Goal: Information Seeking & Learning: Learn about a topic

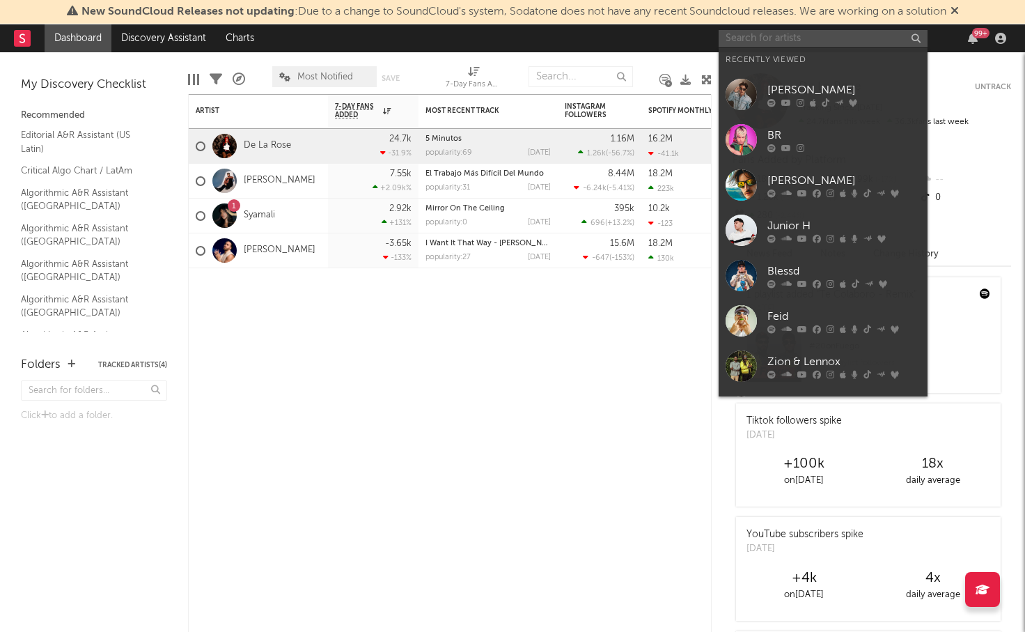
click at [785, 37] on input "text" at bounding box center [823, 38] width 209 height 17
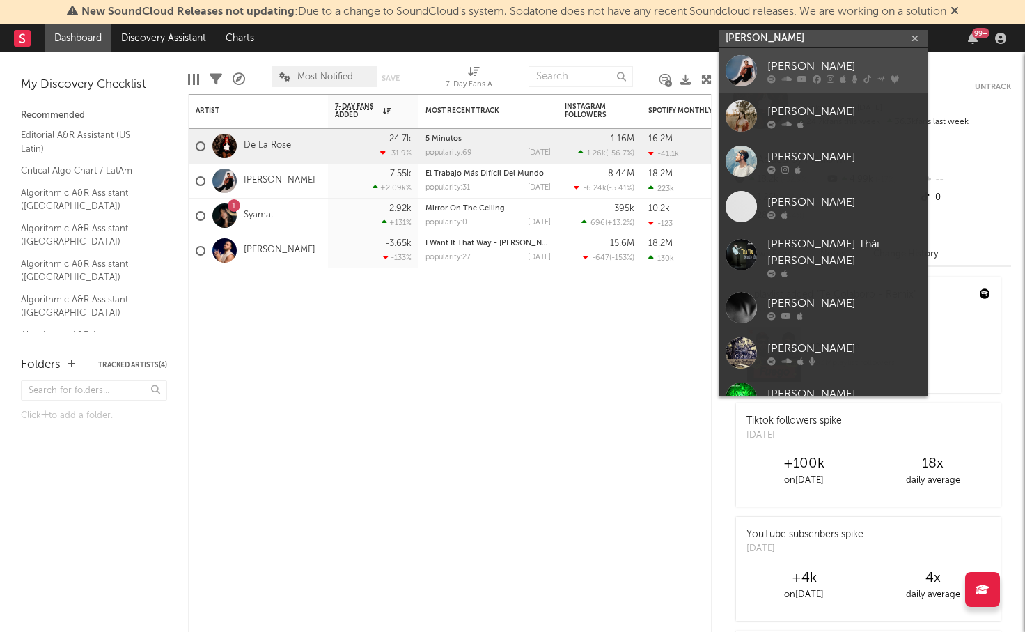
type input "[PERSON_NAME]"
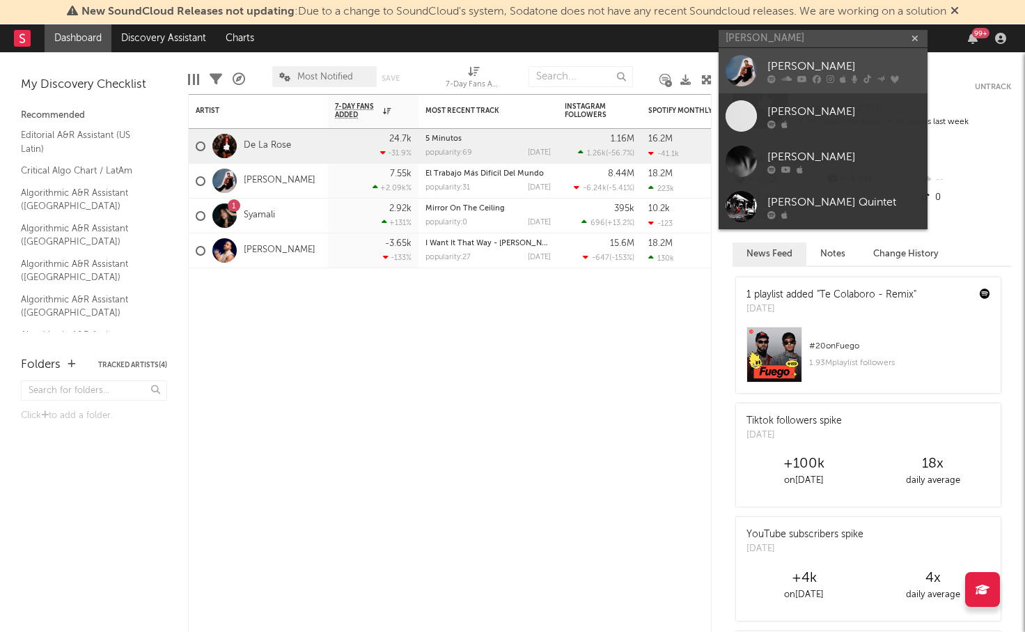
click at [805, 65] on div "[PERSON_NAME]" at bounding box center [843, 66] width 153 height 17
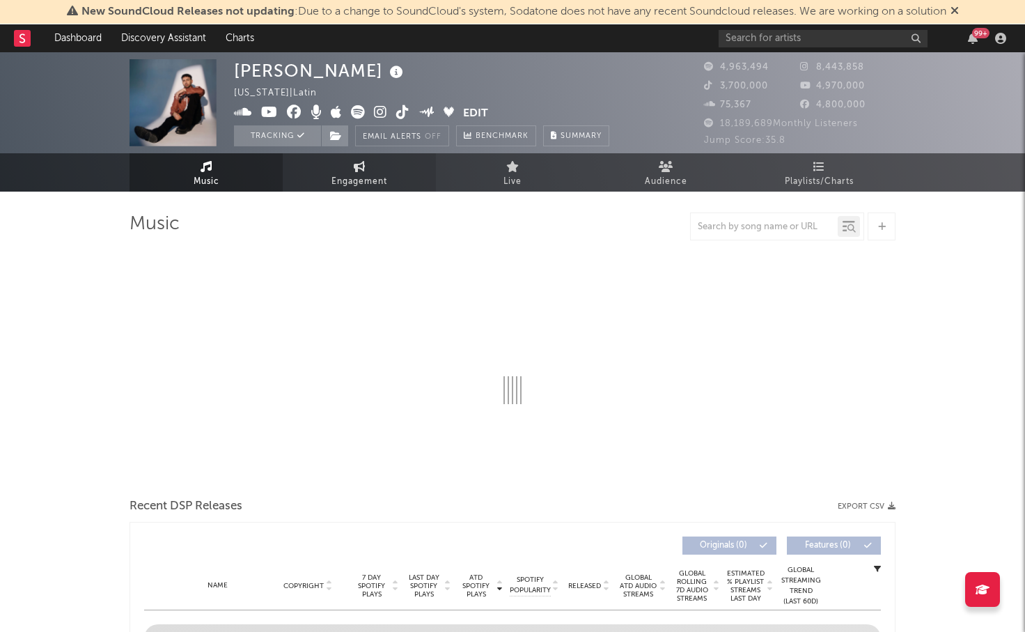
click at [356, 169] on icon at bounding box center [360, 166] width 12 height 11
select select "1w"
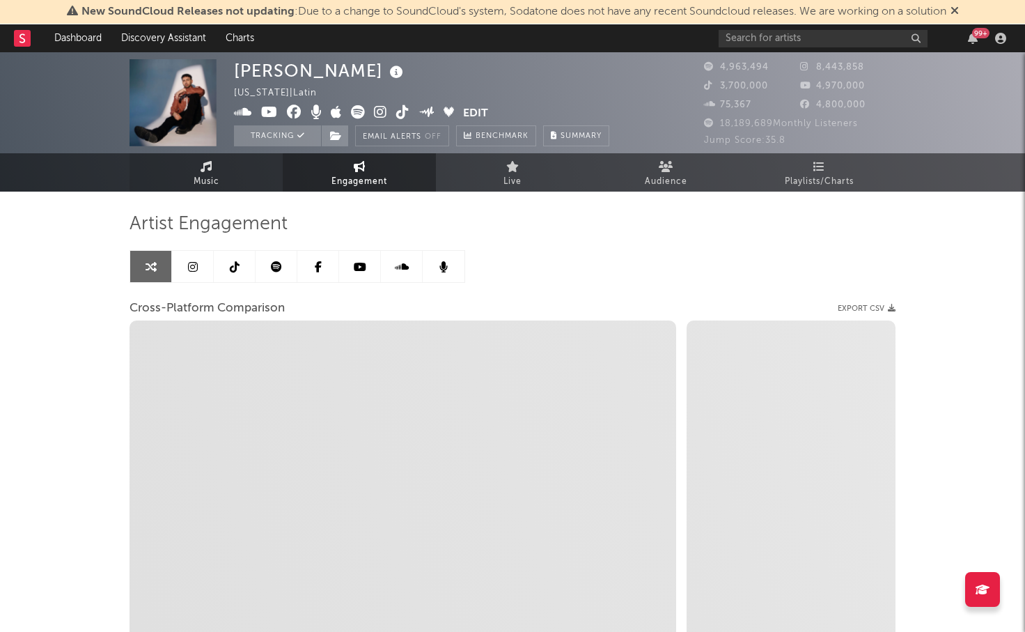
select select "1m"
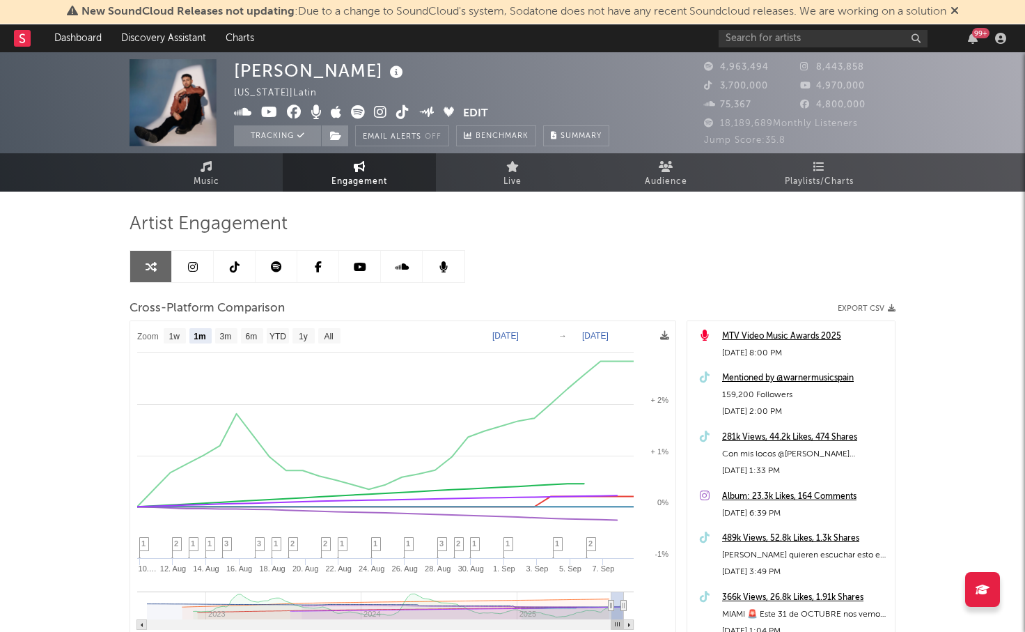
click at [198, 280] on link at bounding box center [193, 266] width 42 height 31
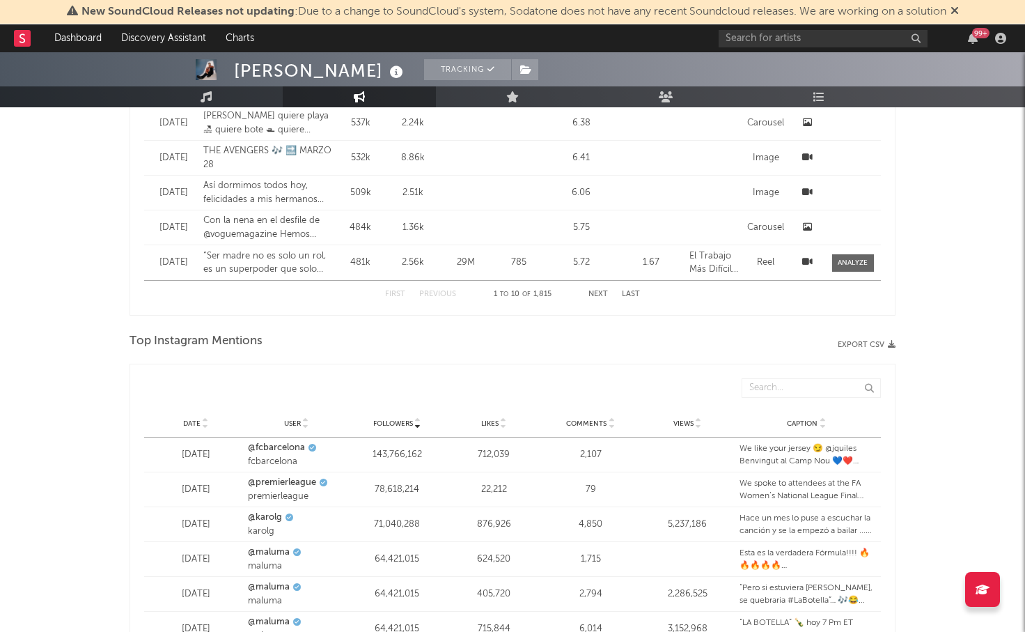
select select "6m"
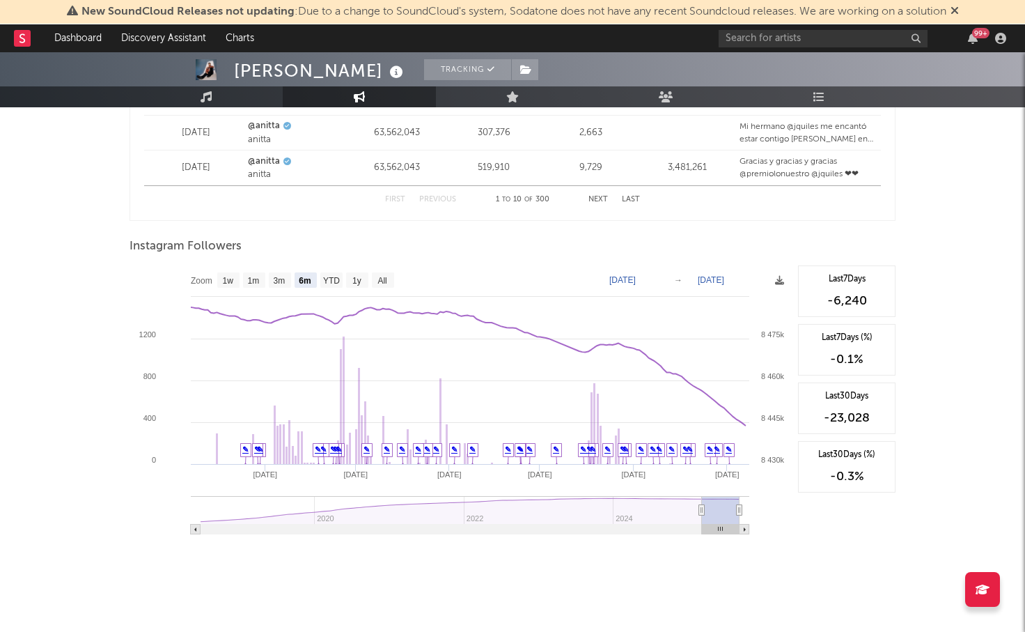
scroll to position [2023, 0]
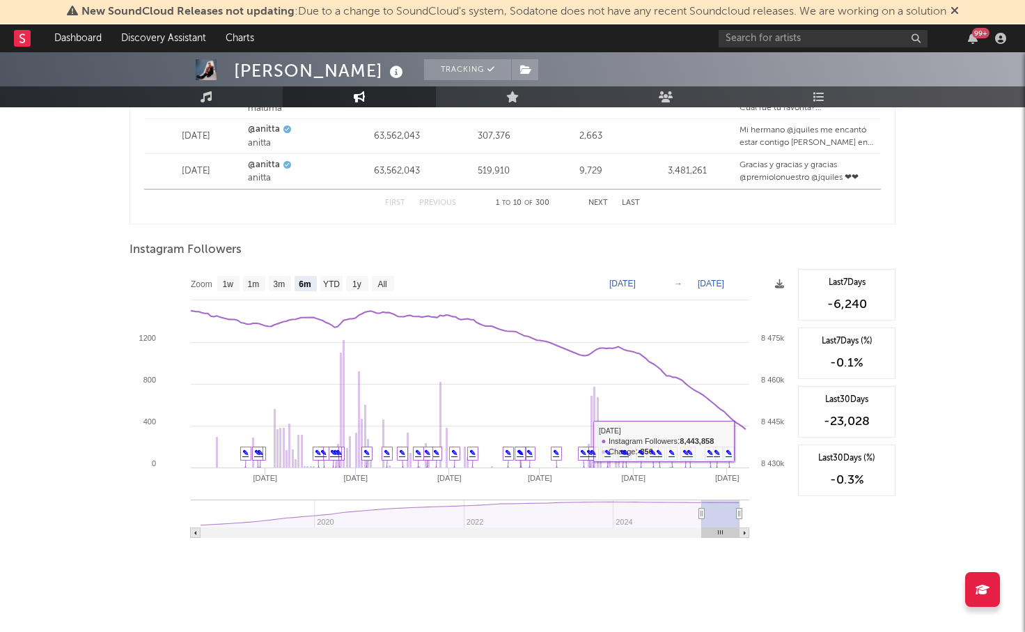
click at [752, 441] on rect at bounding box center [460, 408] width 661 height 279
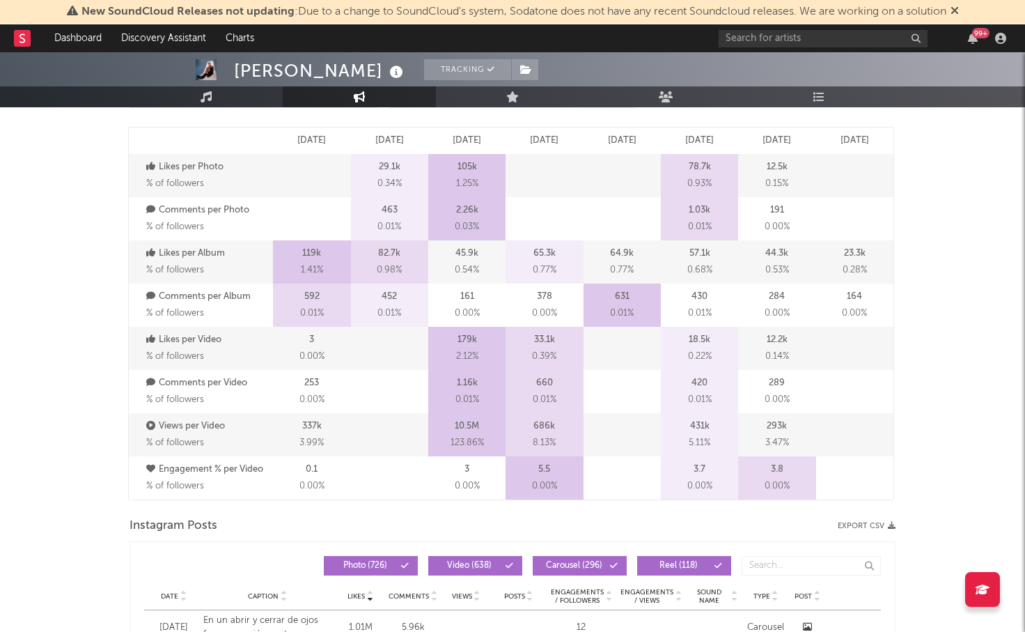
scroll to position [0, 0]
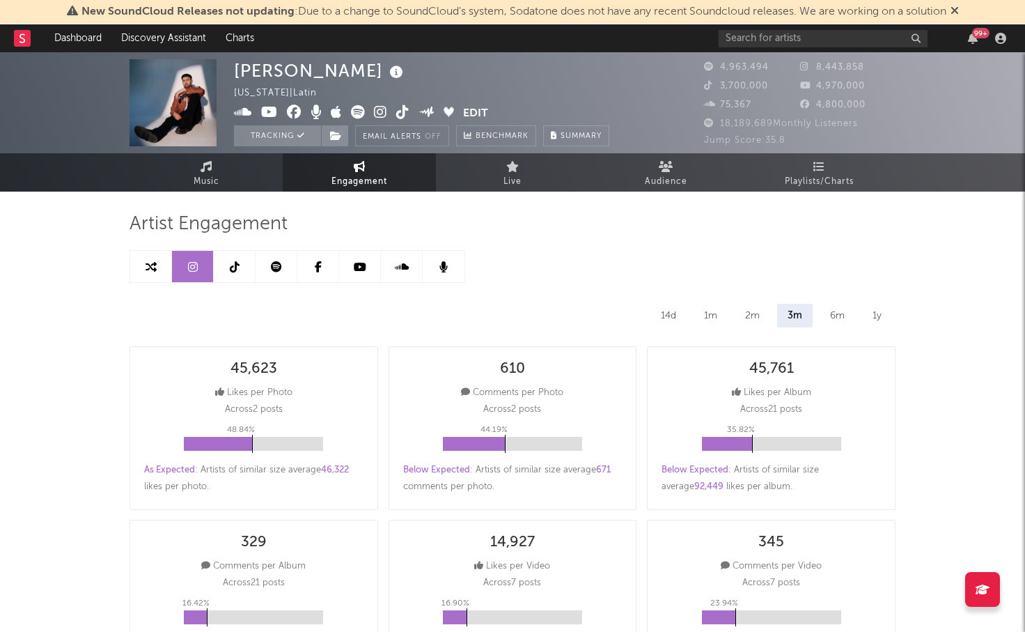
click at [230, 274] on link at bounding box center [235, 266] width 42 height 31
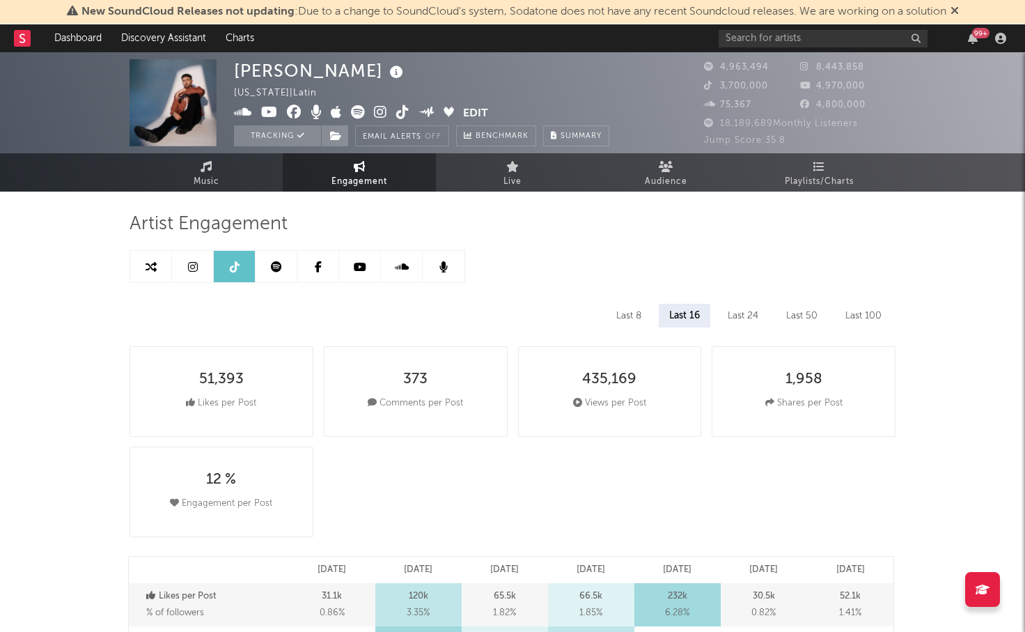
click at [268, 268] on link at bounding box center [277, 266] width 42 height 31
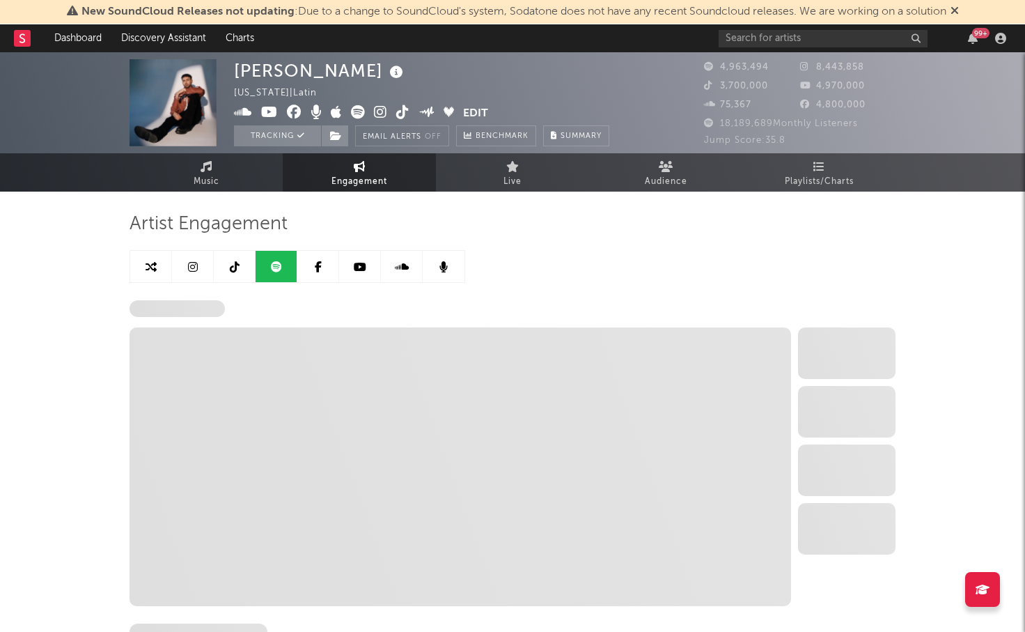
click at [188, 267] on icon at bounding box center [193, 266] width 10 height 11
select select "6m"
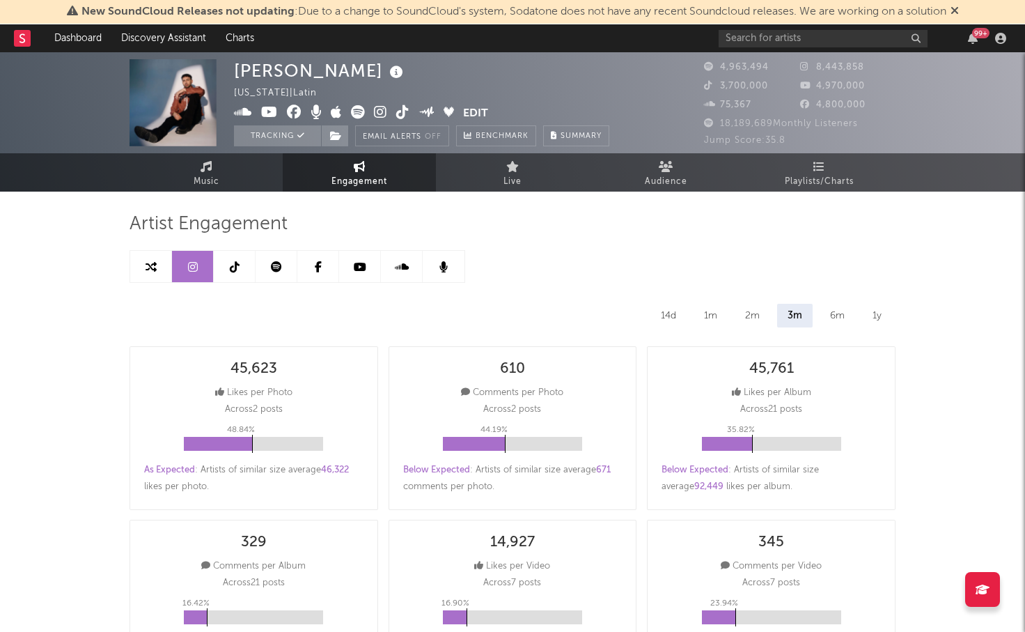
click at [272, 267] on icon at bounding box center [276, 266] width 11 height 11
select select "6m"
select select "1w"
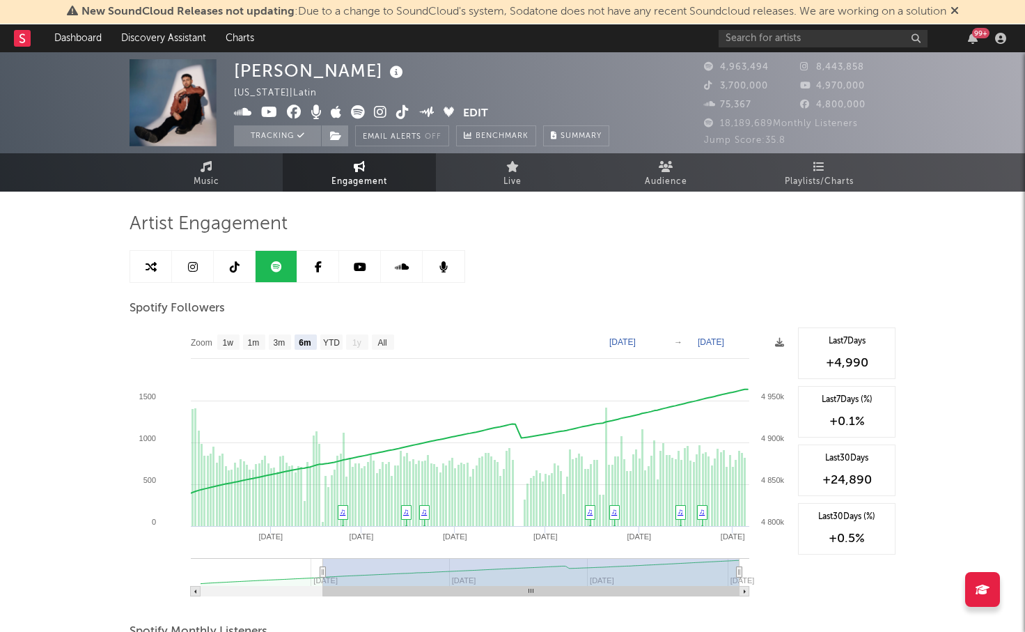
click at [959, 9] on icon at bounding box center [954, 10] width 8 height 11
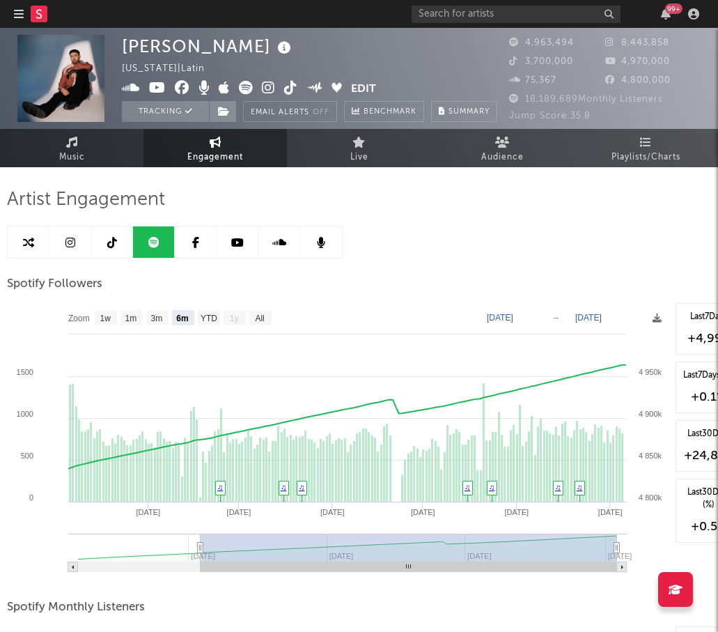
click at [2, 54] on div "Justin Quiles Puerto Rico | Latin Edit Tracking Email Alerts Off Benchmark Summ…" at bounding box center [359, 78] width 718 height 101
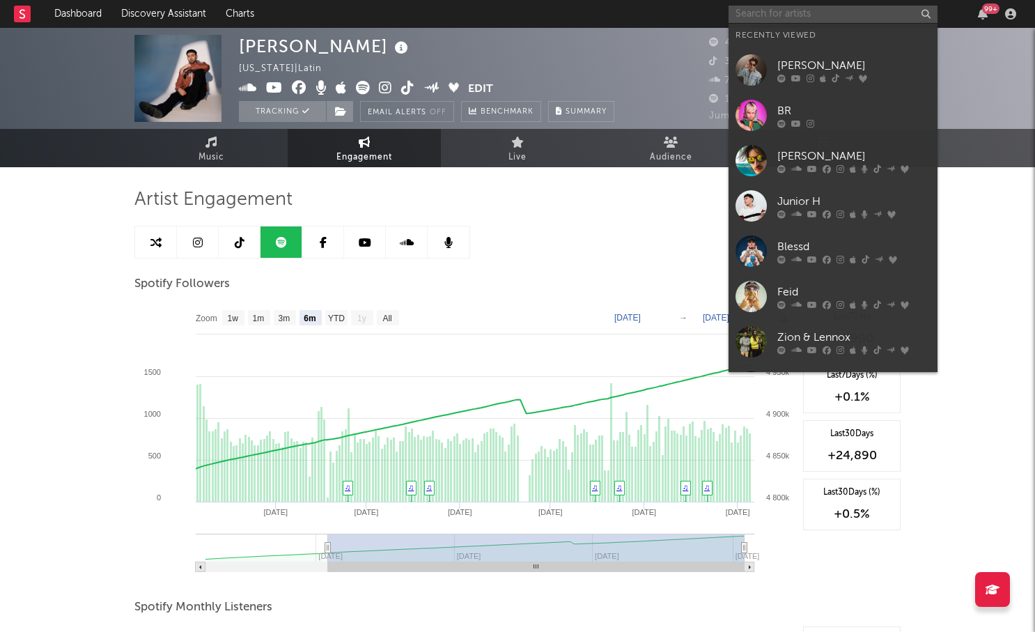
click at [835, 16] on input "text" at bounding box center [832, 14] width 209 height 17
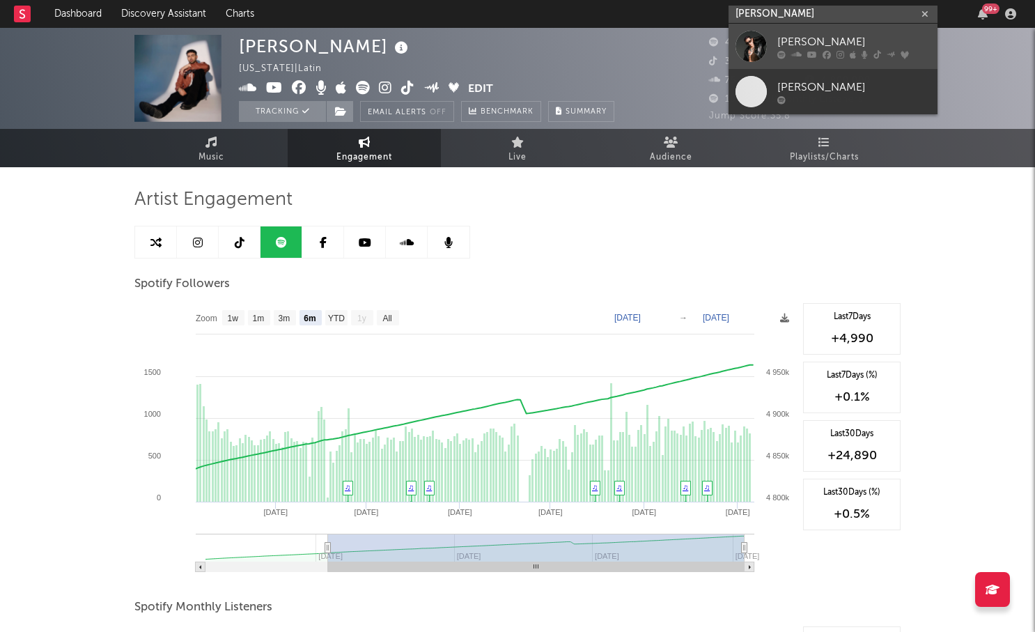
type input "lenny tavarez"
click at [842, 50] on icon at bounding box center [840, 54] width 8 height 8
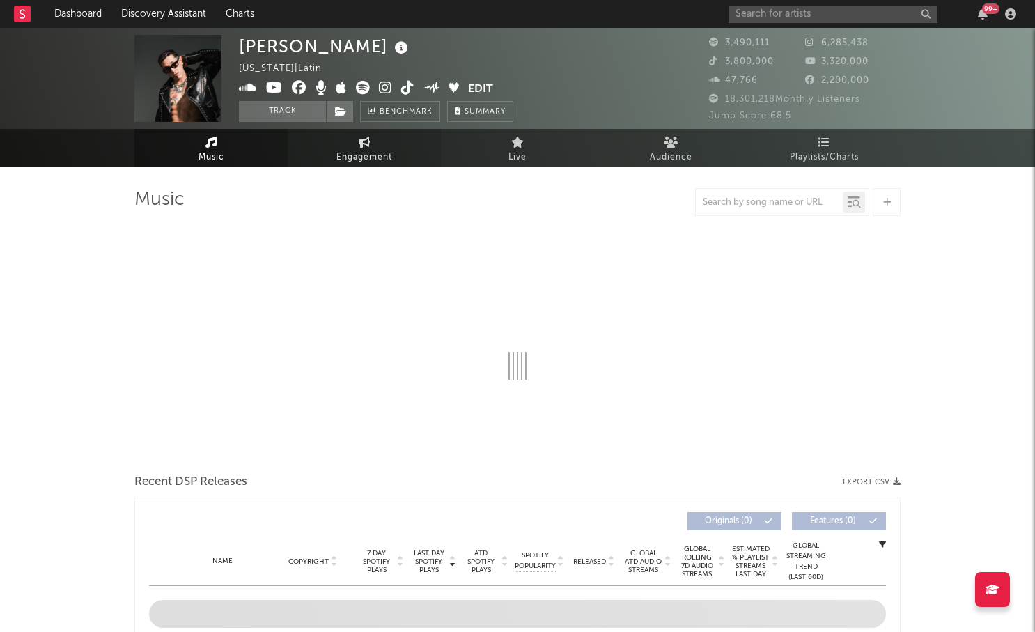
click at [357, 164] on span "Engagement" at bounding box center [364, 157] width 56 height 17
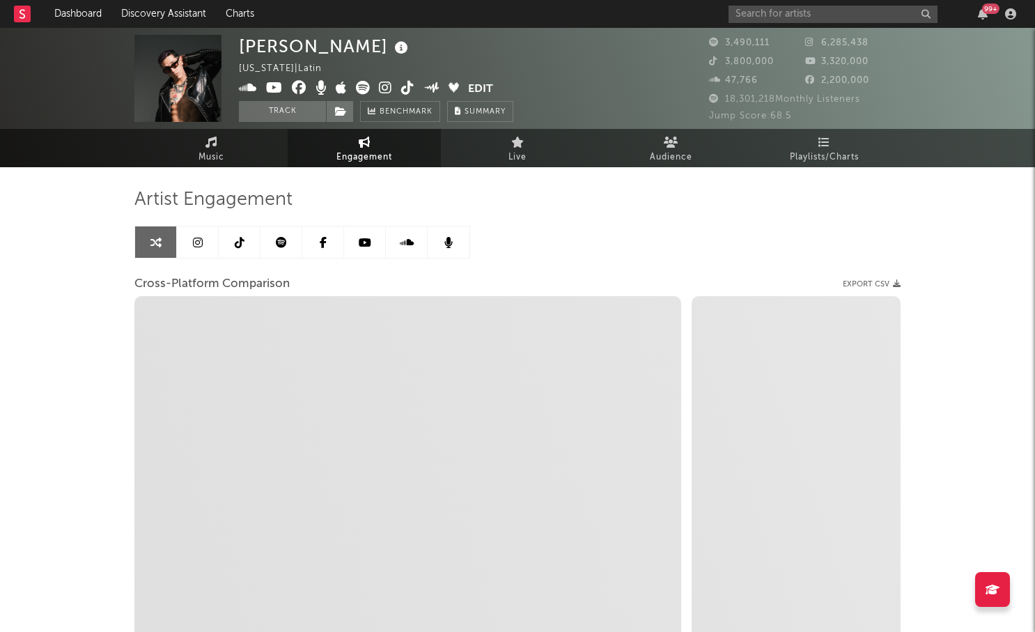
select select "1w"
click at [205, 255] on link at bounding box center [198, 241] width 42 height 31
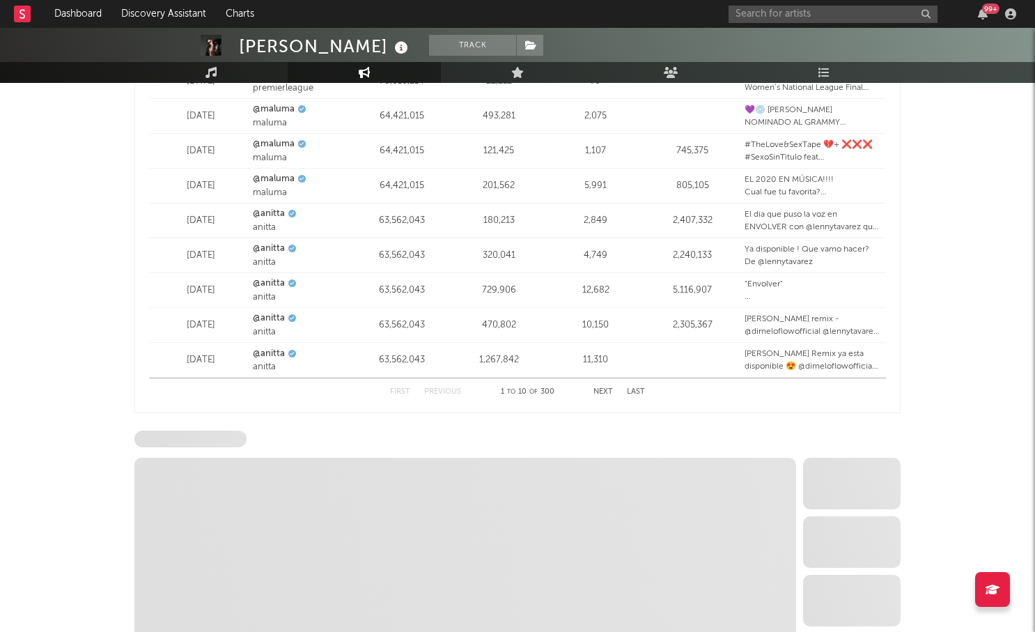
scroll to position [2012, 0]
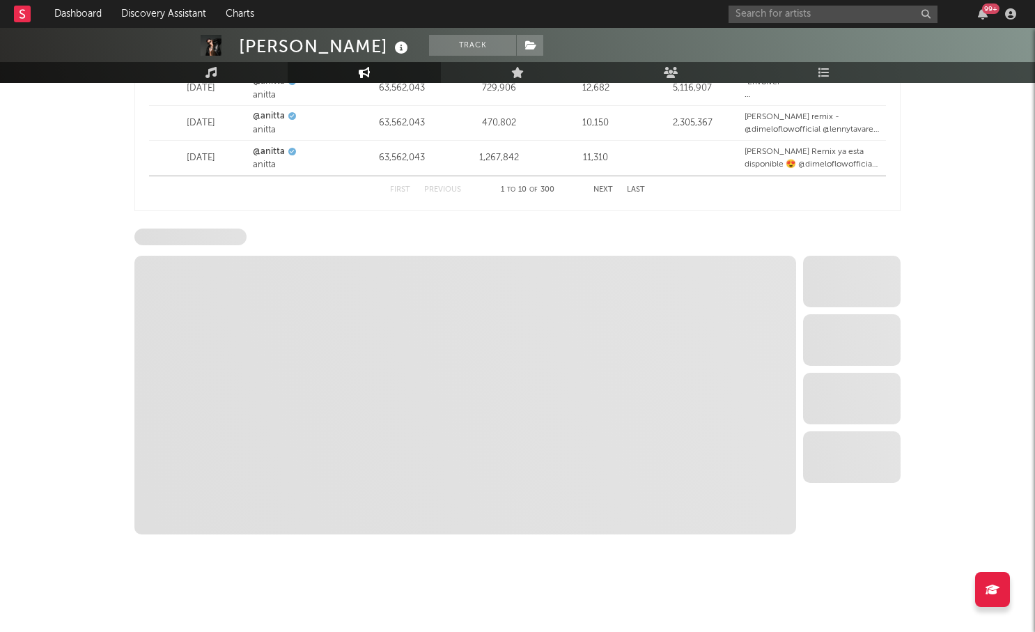
select select "6m"
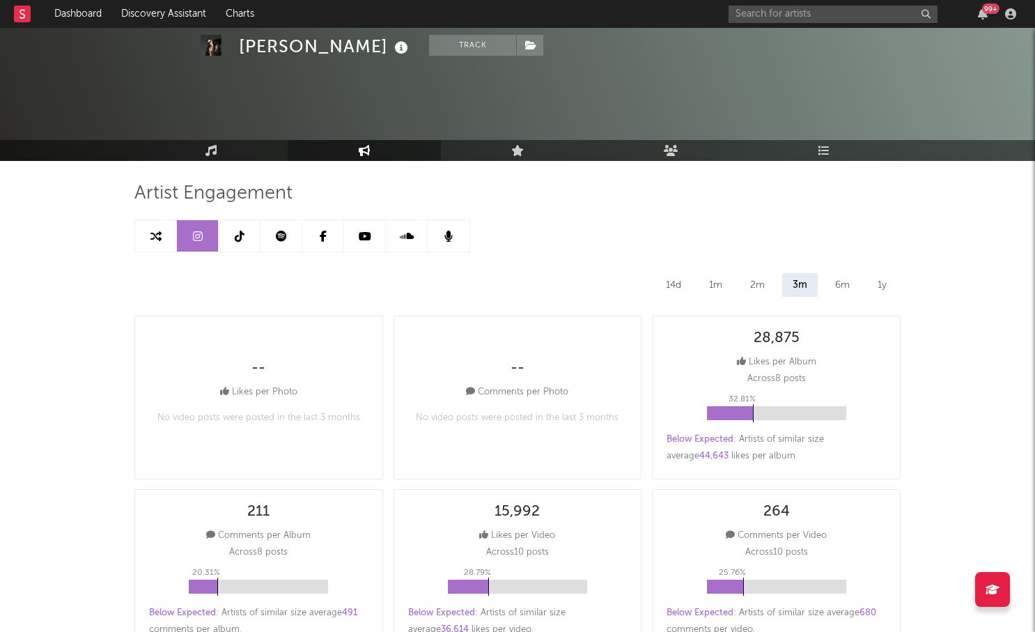
scroll to position [0, 0]
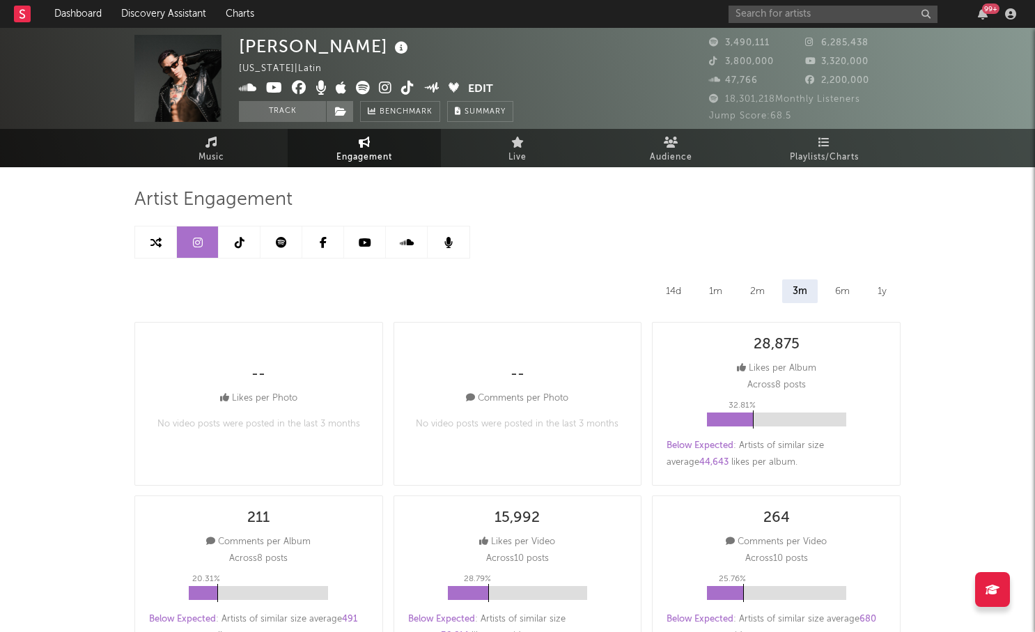
select select "1m"
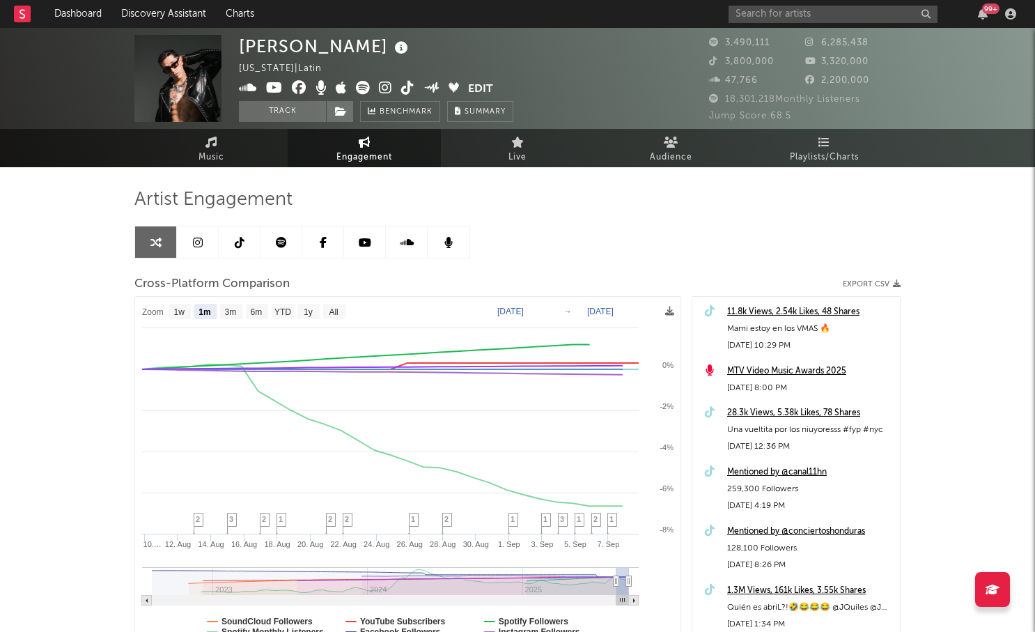
click at [508, 198] on div "Artist Engagement" at bounding box center [517, 200] width 766 height 24
click at [632, 239] on div "Artist Engagement Cross-Platform Comparison Export CSV Zoom 1w 1m 3m 6m YTD 1y …" at bounding box center [517, 424] width 766 height 473
click at [589, 226] on div "Artist Engagement Cross-Platform Comparison Export CSV Zoom 1w 1m 3m 6m YTD 1y …" at bounding box center [517, 424] width 766 height 473
click at [577, 221] on div "Artist Engagement Cross-Platform Comparison Export CSV Zoom 1w 1m 3m 6m YTD 1y …" at bounding box center [517, 424] width 766 height 473
click at [542, 229] on div "Artist Engagement Cross-Platform Comparison Export CSV Zoom 1w 1m 3m 6m YTD 1y …" at bounding box center [517, 424] width 766 height 473
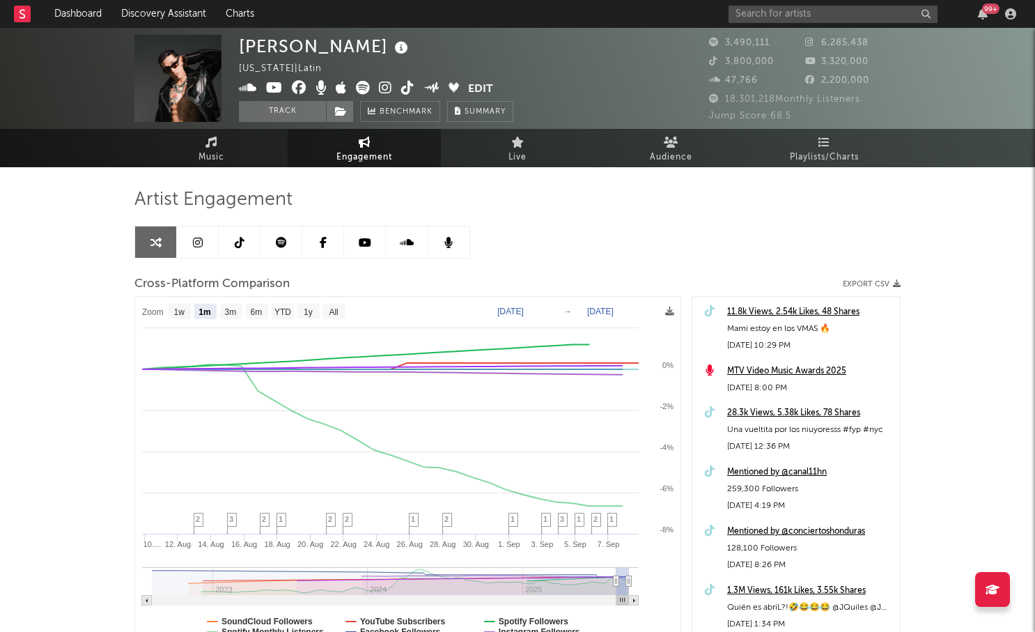
click at [636, 216] on div "Artist Engagement Cross-Platform Comparison Export CSV Zoom 1w 1m 3m 6m YTD 1y …" at bounding box center [517, 424] width 766 height 473
click at [575, 242] on div "Artist Engagement Cross-Platform Comparison Export CSV Zoom 1w 1m 3m 6m YTD 1y …" at bounding box center [517, 424] width 766 height 473
click at [515, 225] on div "Artist Engagement Cross-Platform Comparison Export CSV Zoom 1w 1m 3m 6m YTD 1y …" at bounding box center [517, 424] width 766 height 473
click at [538, 251] on div "Artist Engagement Cross-Platform Comparison Export CSV Zoom 1w 1m 3m 6m YTD 1y …" at bounding box center [517, 424] width 766 height 473
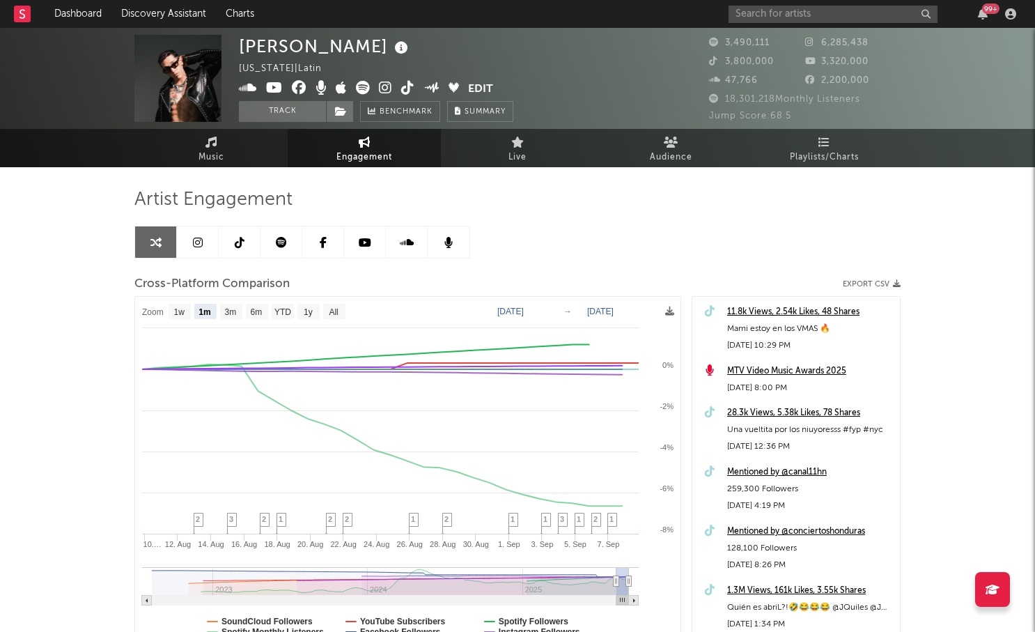
click at [284, 242] on icon at bounding box center [281, 242] width 11 height 11
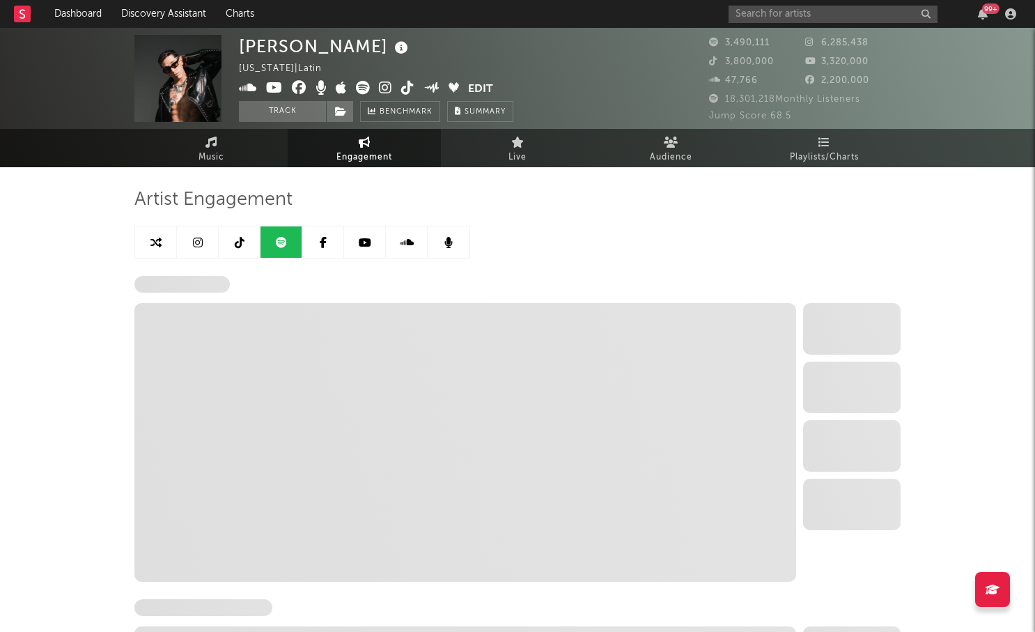
select select "6m"
select select "1w"
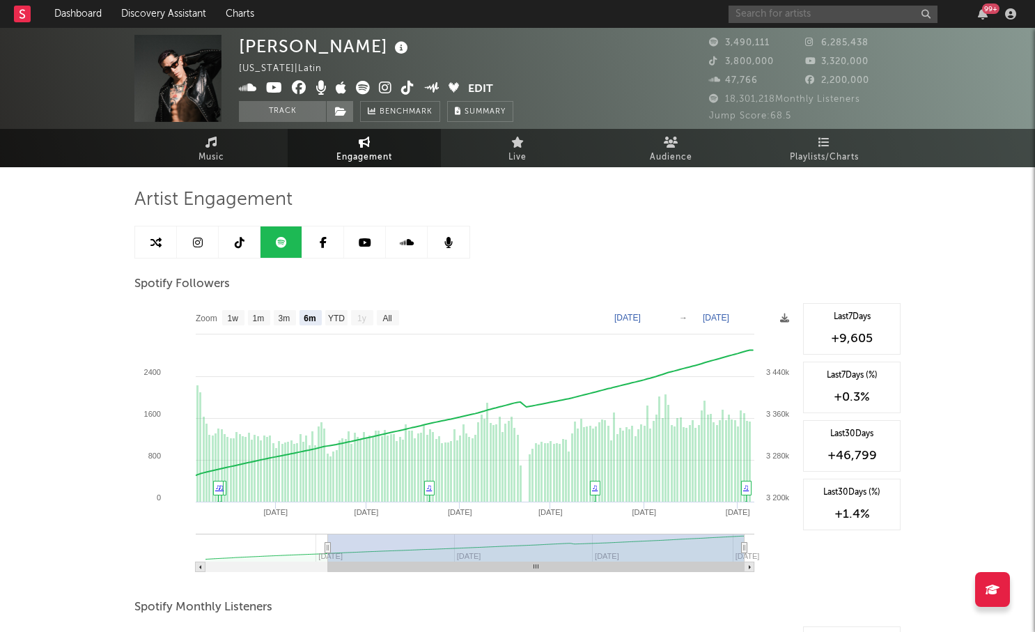
click at [775, 14] on input "text" at bounding box center [832, 14] width 209 height 17
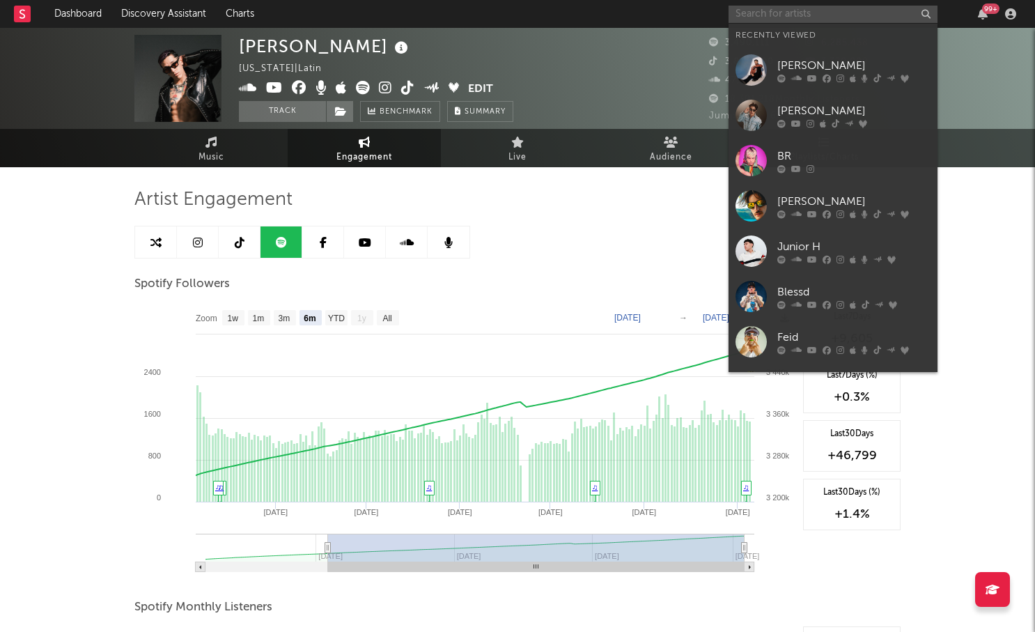
click at [776, 14] on input "text" at bounding box center [832, 14] width 209 height 17
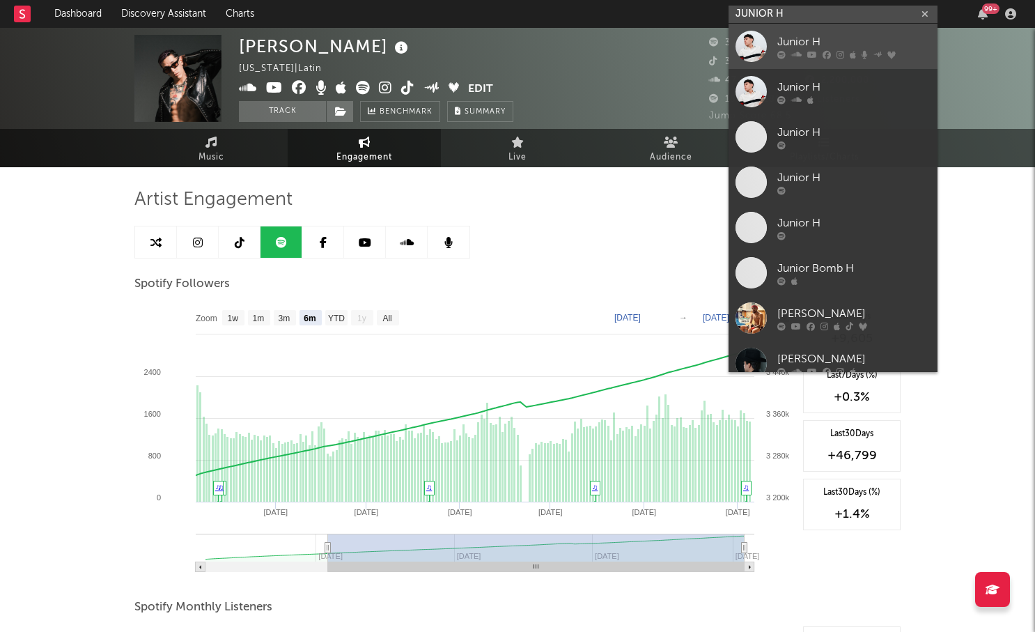
type input "JUNIOR H"
click at [793, 40] on div "Junior H" at bounding box center [853, 41] width 153 height 17
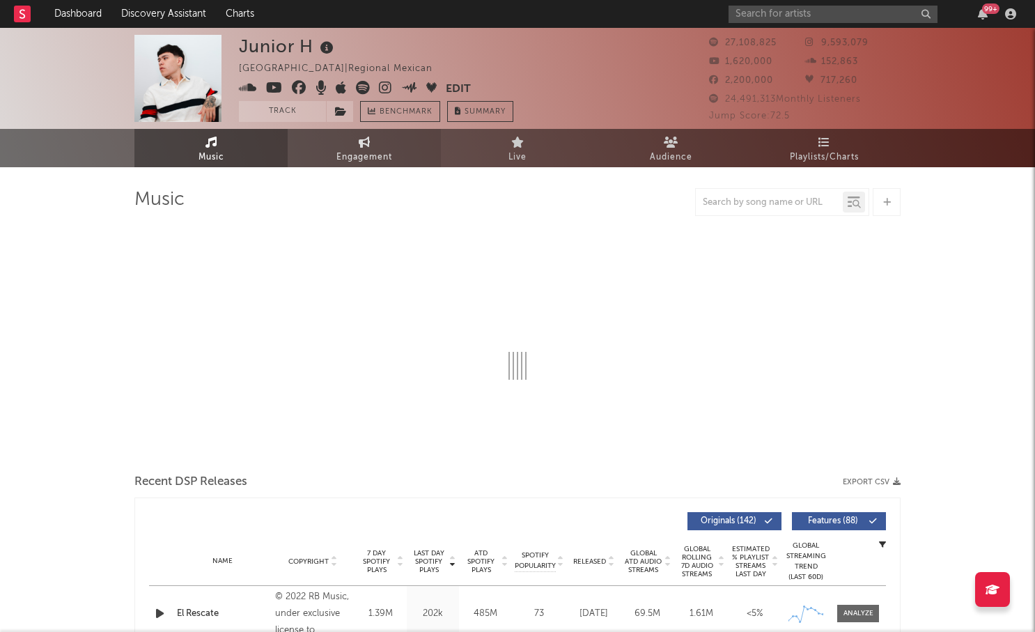
click at [354, 150] on span "Engagement" at bounding box center [364, 157] width 56 height 17
select select "1w"
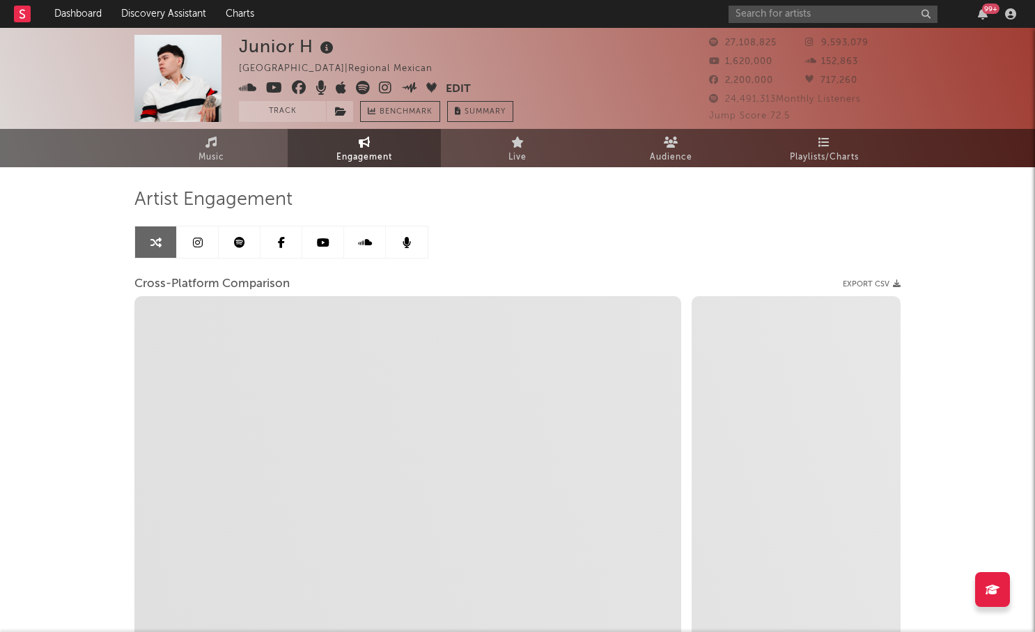
click at [234, 237] on icon at bounding box center [239, 242] width 11 height 11
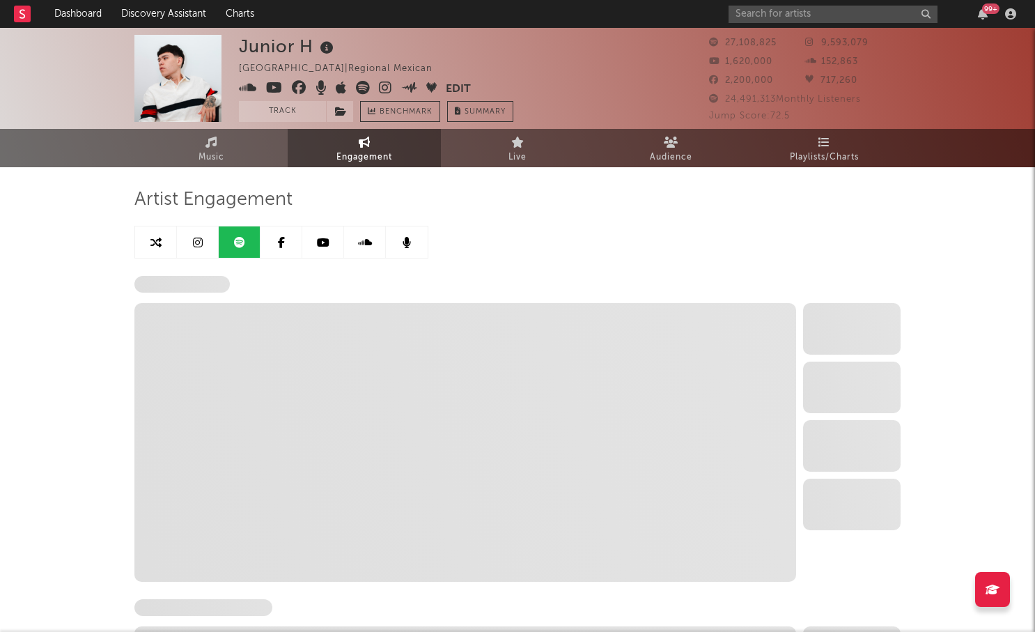
select select "6m"
select select "1w"
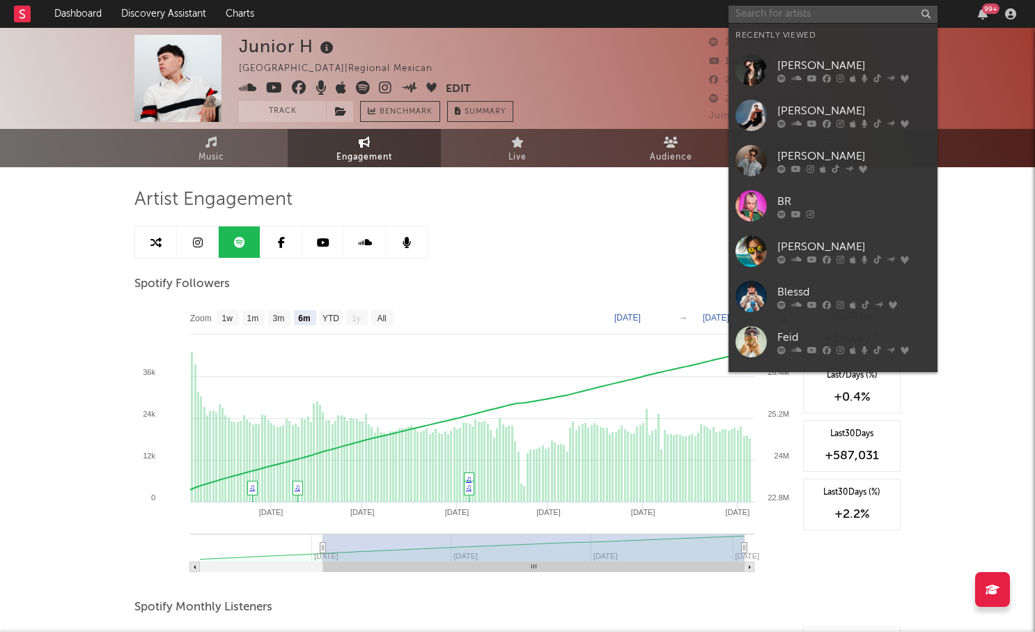
click at [817, 10] on input "text" at bounding box center [832, 14] width 209 height 17
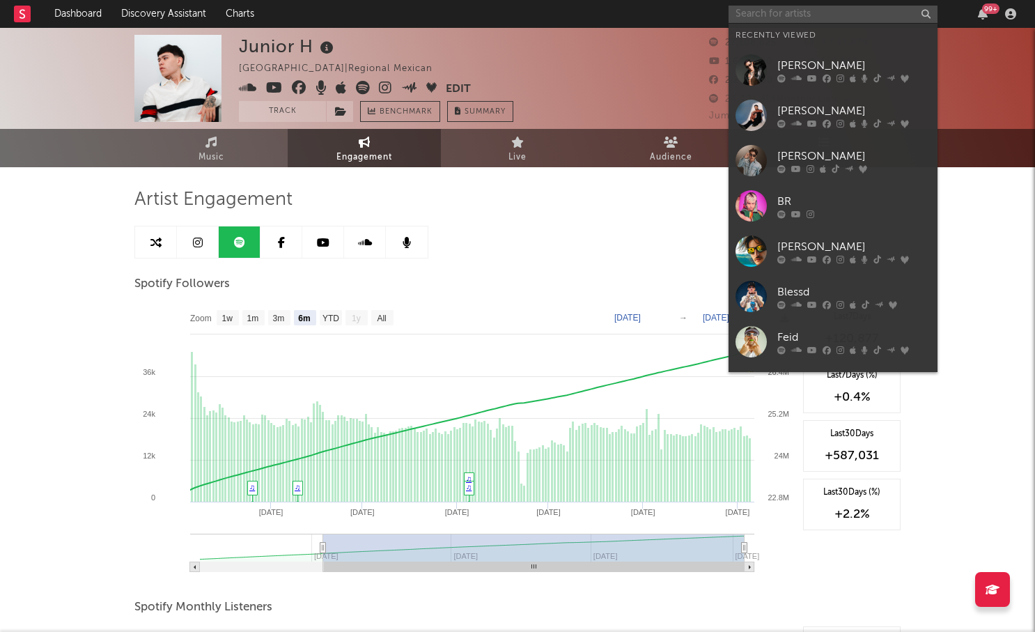
click at [779, 13] on input "text" at bounding box center [832, 14] width 209 height 17
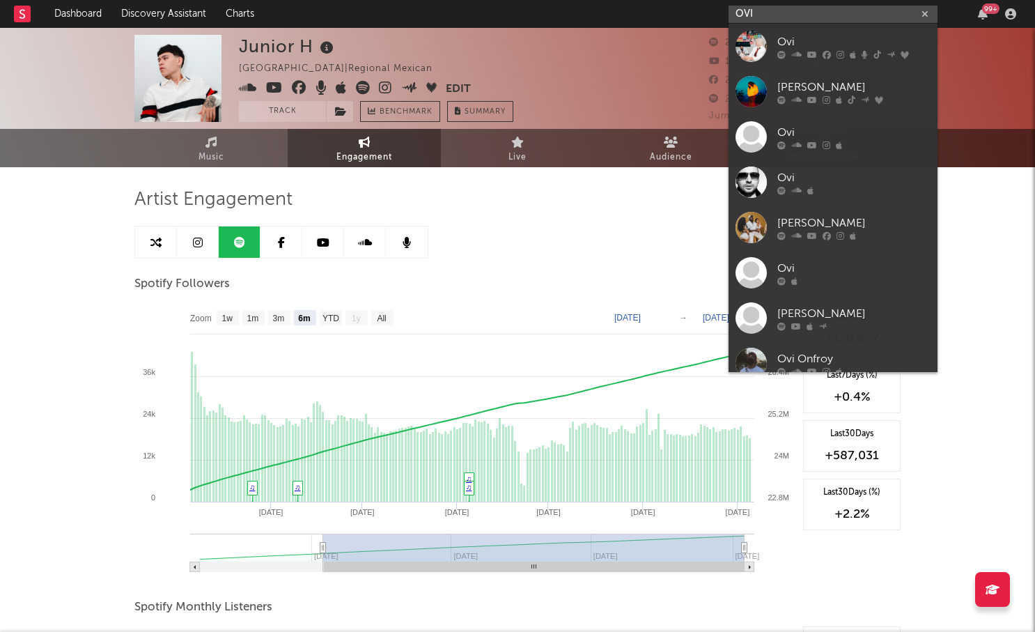
type input "OVI"
click at [778, 16] on input "OVI" at bounding box center [832, 14] width 209 height 17
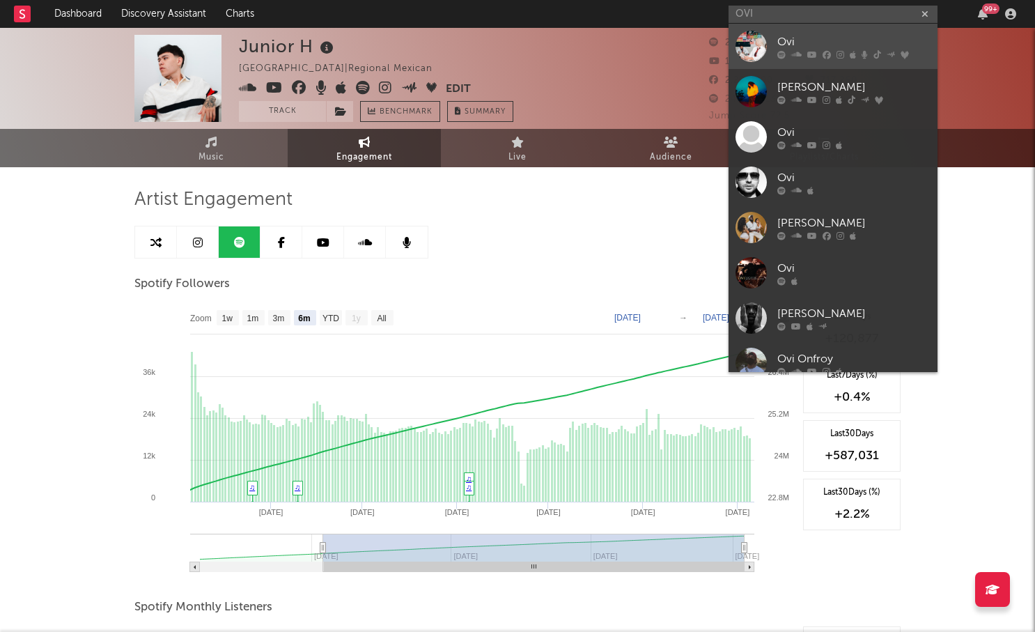
click at [778, 43] on div "Ovi" at bounding box center [853, 41] width 153 height 17
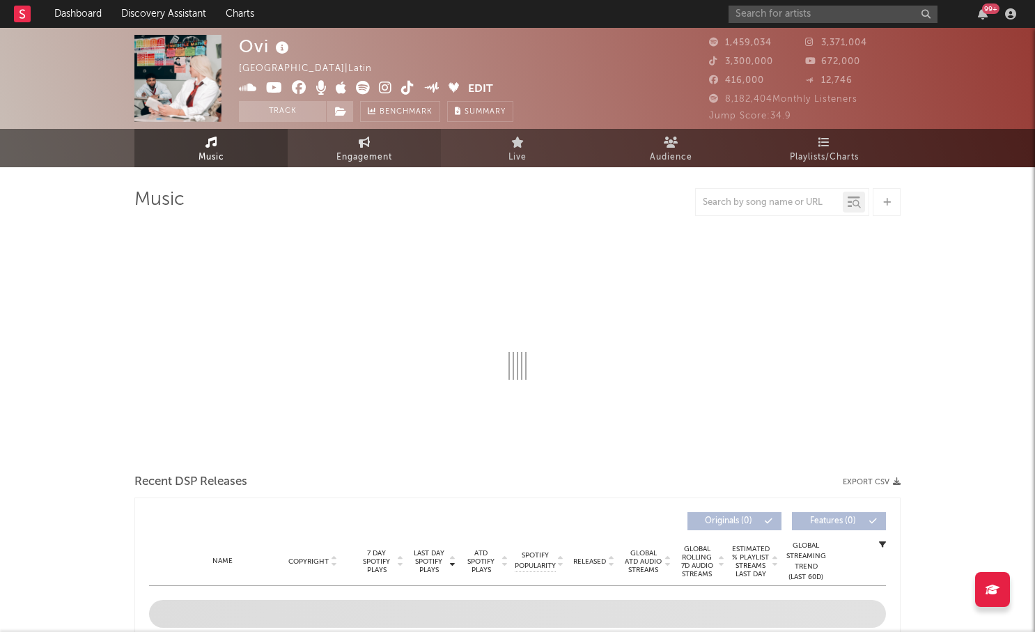
click at [363, 150] on span "Engagement" at bounding box center [364, 157] width 56 height 17
select select "1w"
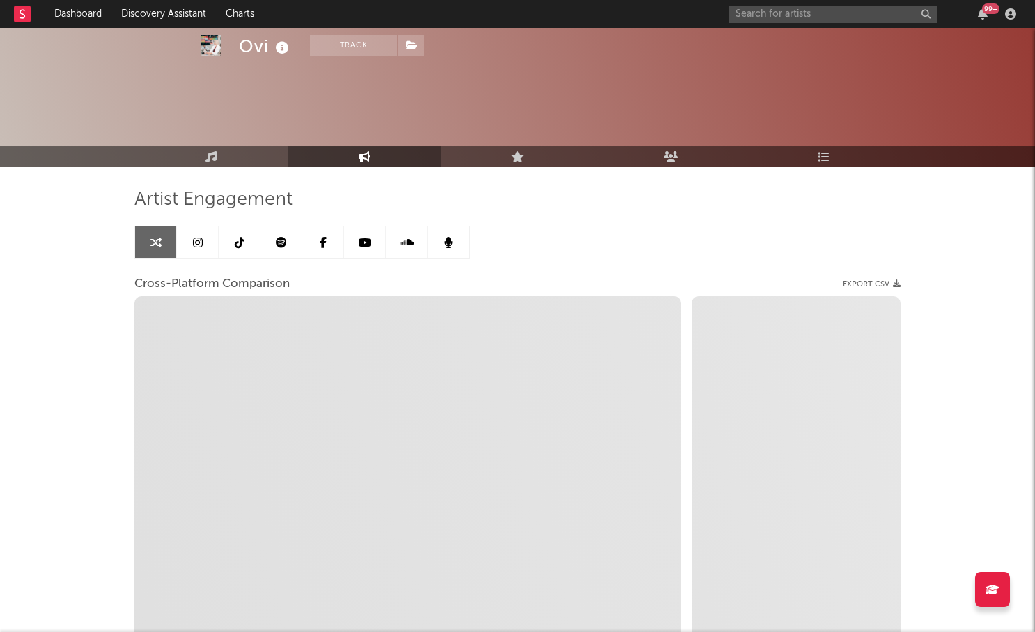
scroll to position [127, 0]
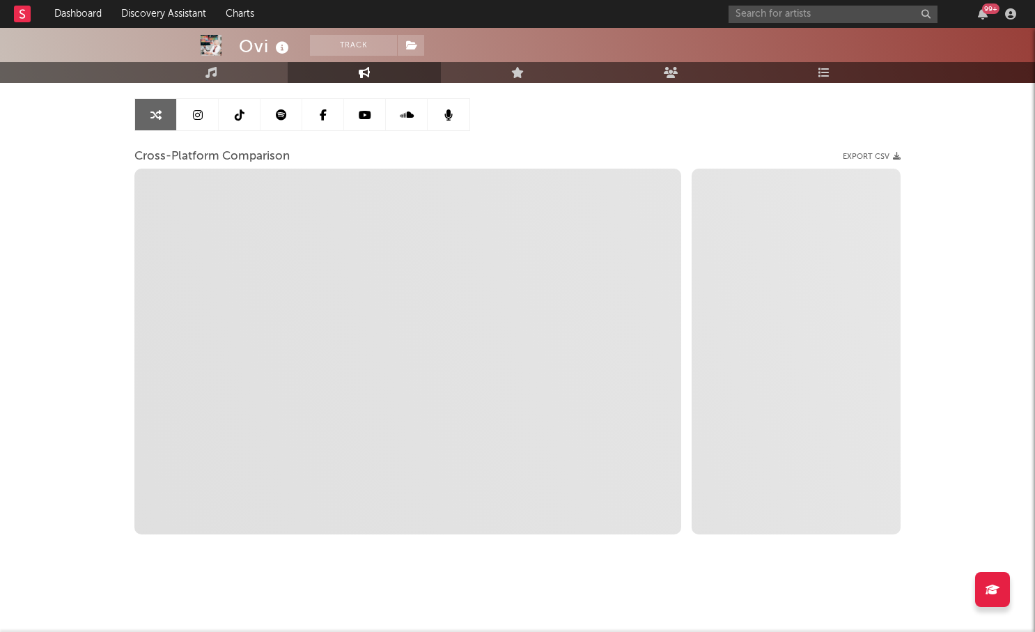
click at [198, 107] on link at bounding box center [198, 114] width 42 height 31
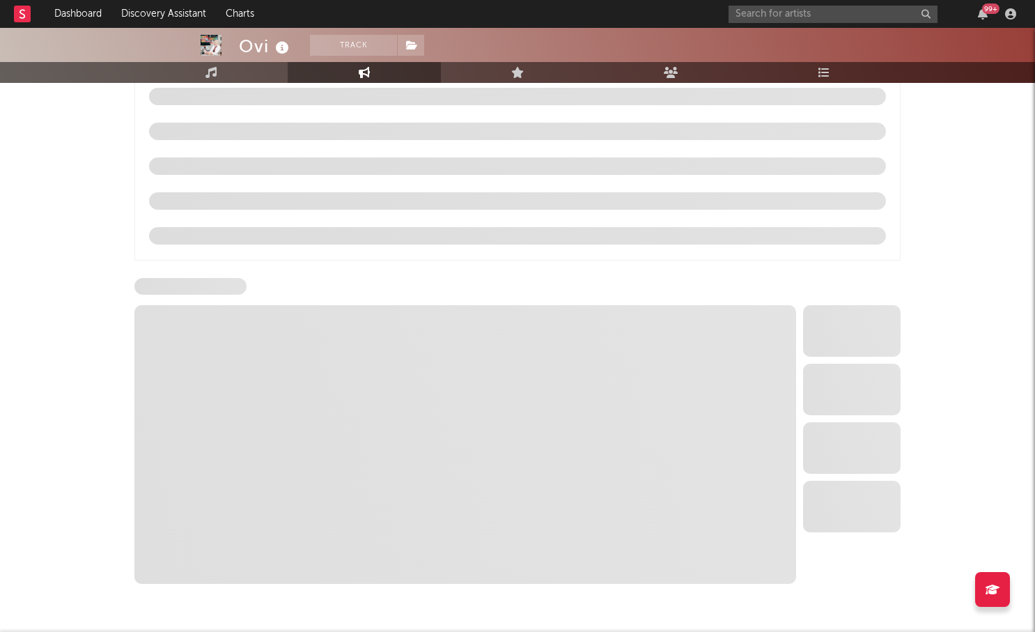
select select "6m"
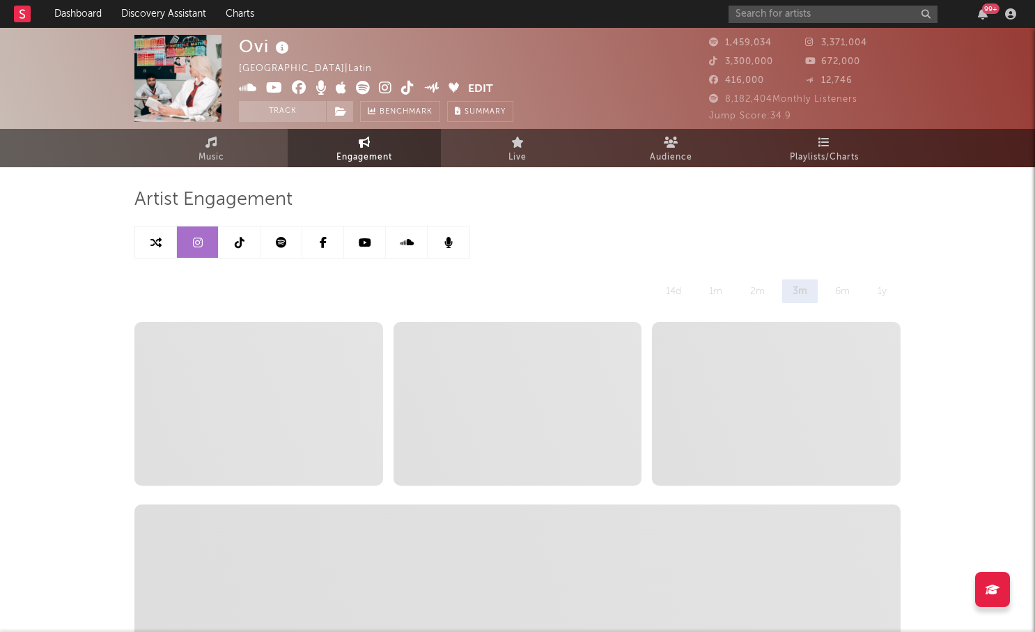
click at [284, 242] on icon at bounding box center [281, 242] width 11 height 11
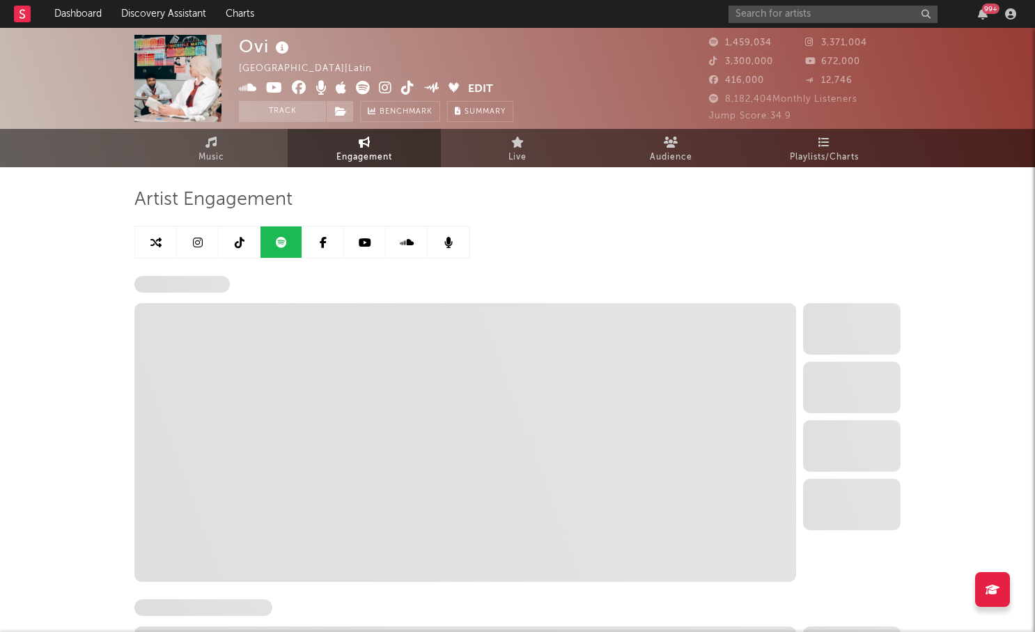
select select "6m"
select select "1w"
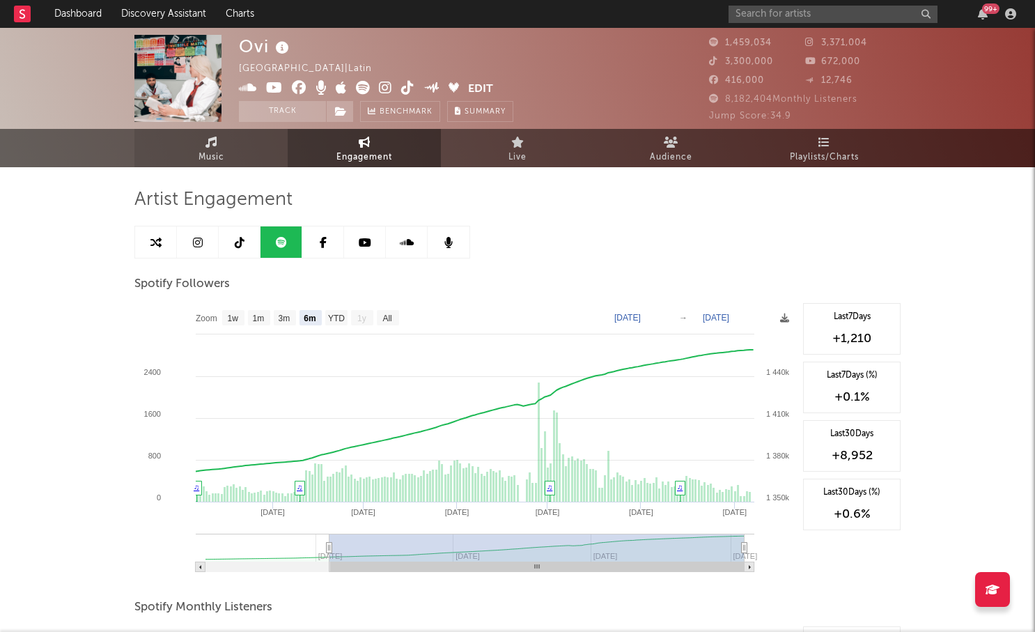
click at [233, 139] on link "Music" at bounding box center [210, 148] width 153 height 38
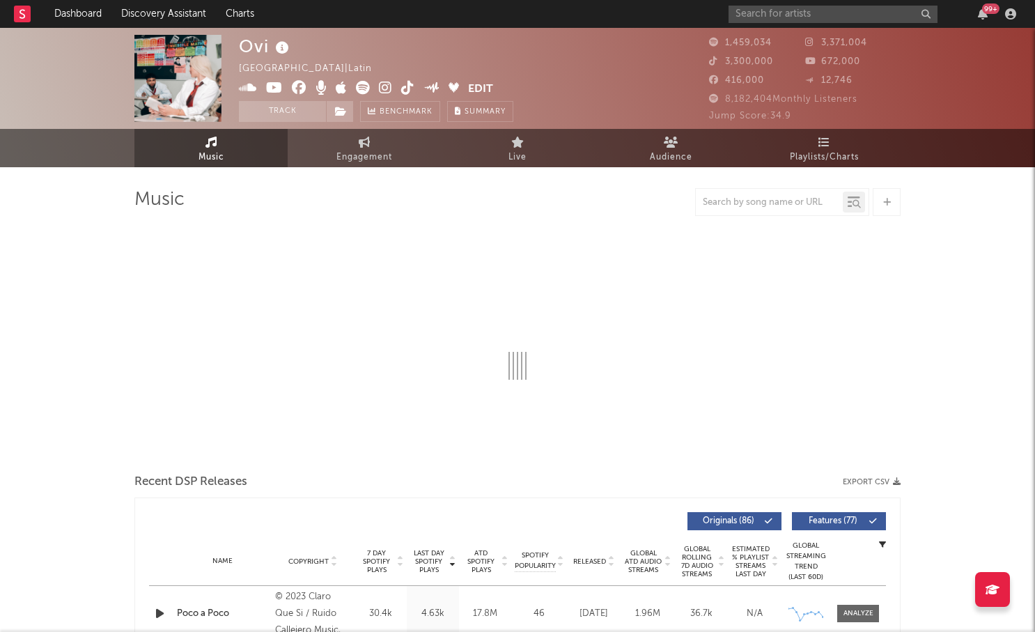
select select "6m"
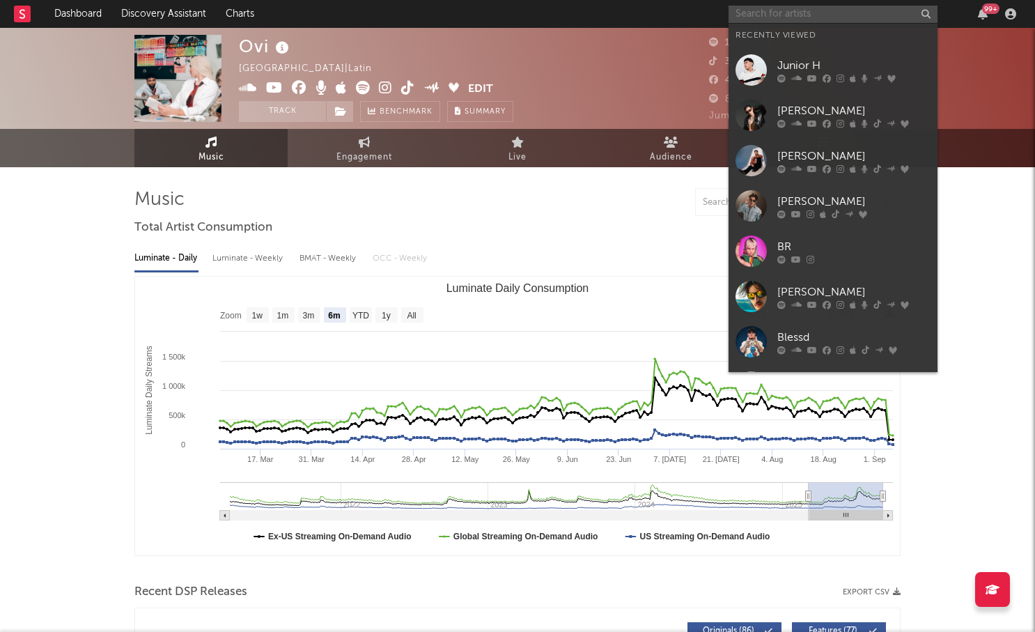
click at [812, 22] on input "text" at bounding box center [832, 14] width 209 height 17
type input "t"
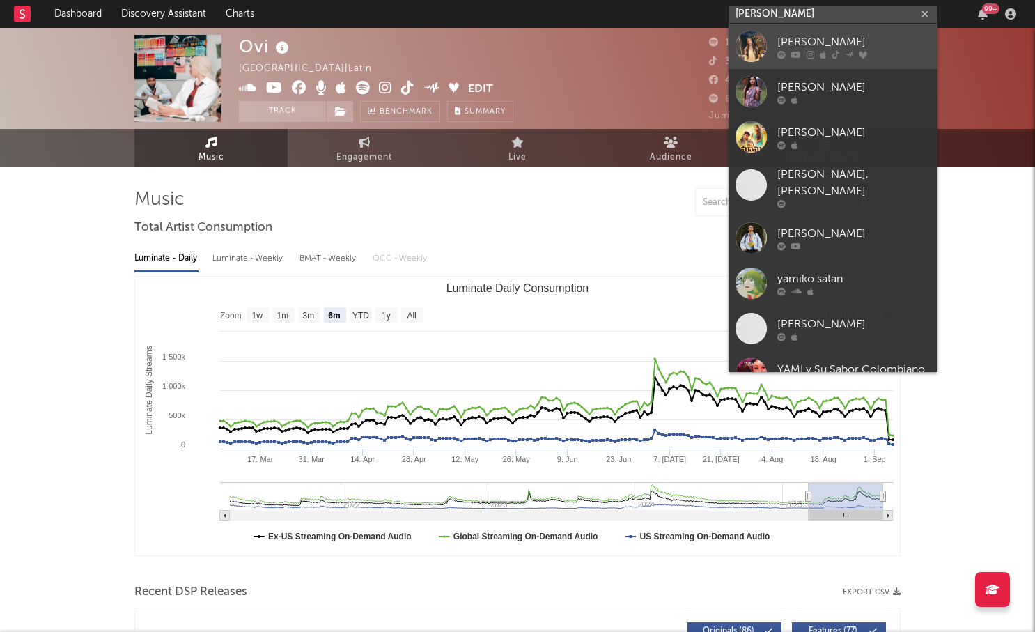
type input "yami safdie"
click at [817, 47] on div "Yami Safdie" at bounding box center [853, 41] width 153 height 17
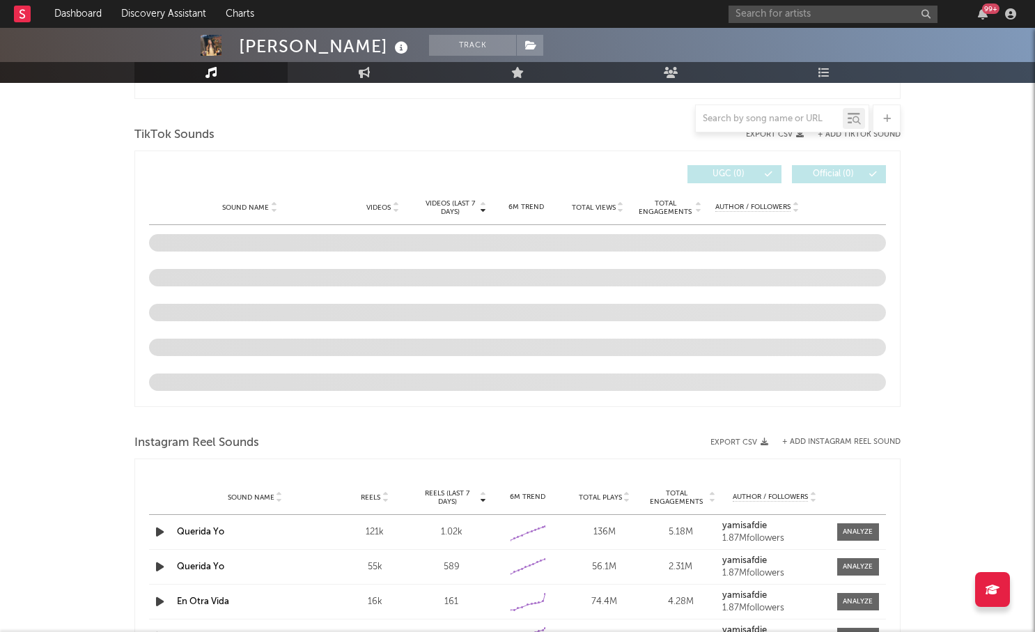
select select "6m"
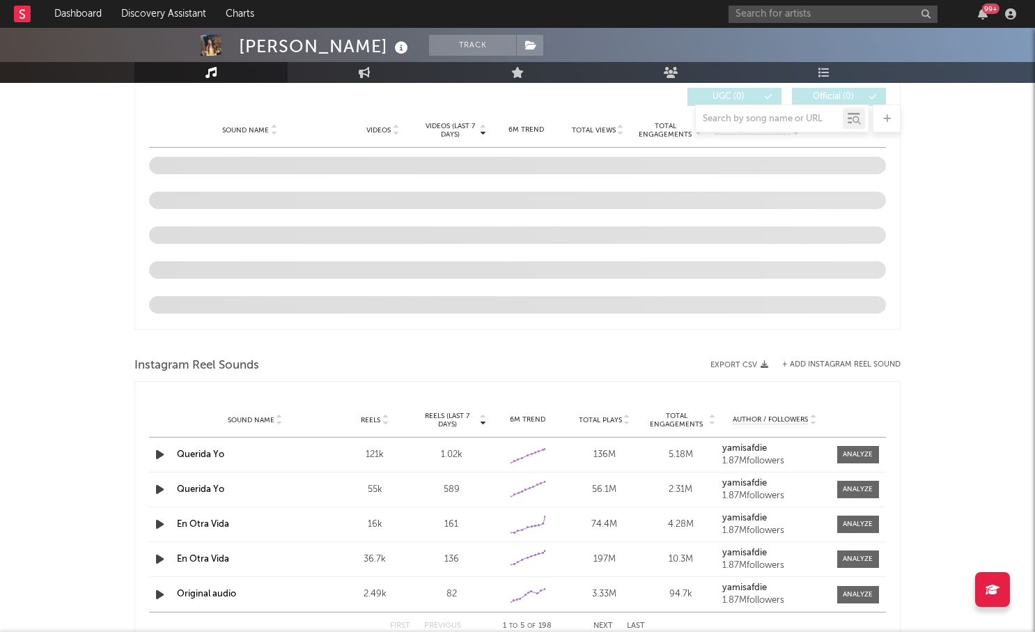
scroll to position [987, 0]
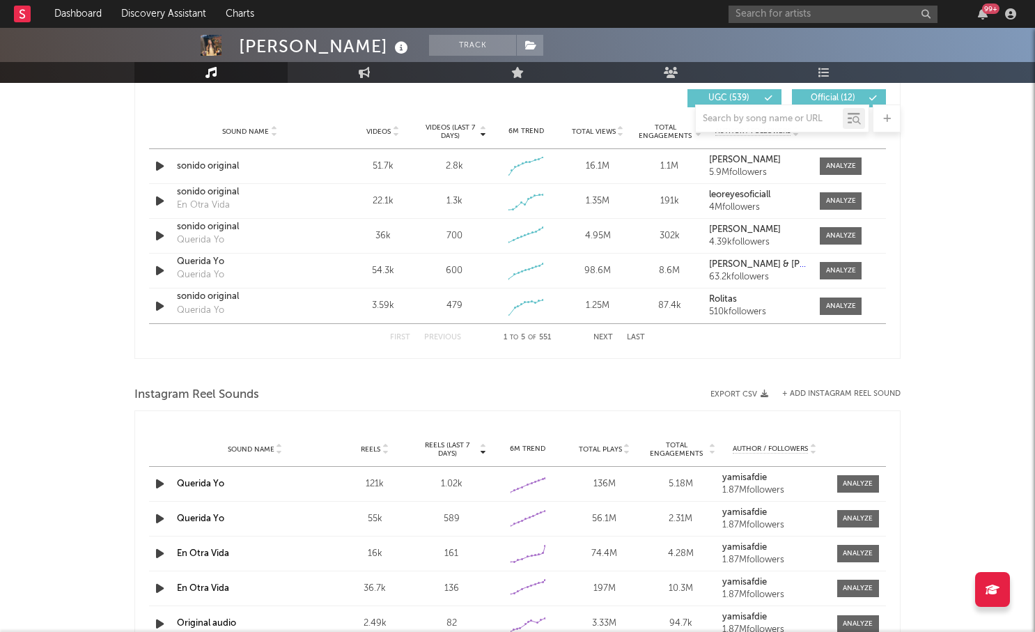
click at [747, 125] on div at bounding box center [769, 118] width 147 height 17
click at [755, 120] on input "text" at bounding box center [769, 118] width 147 height 11
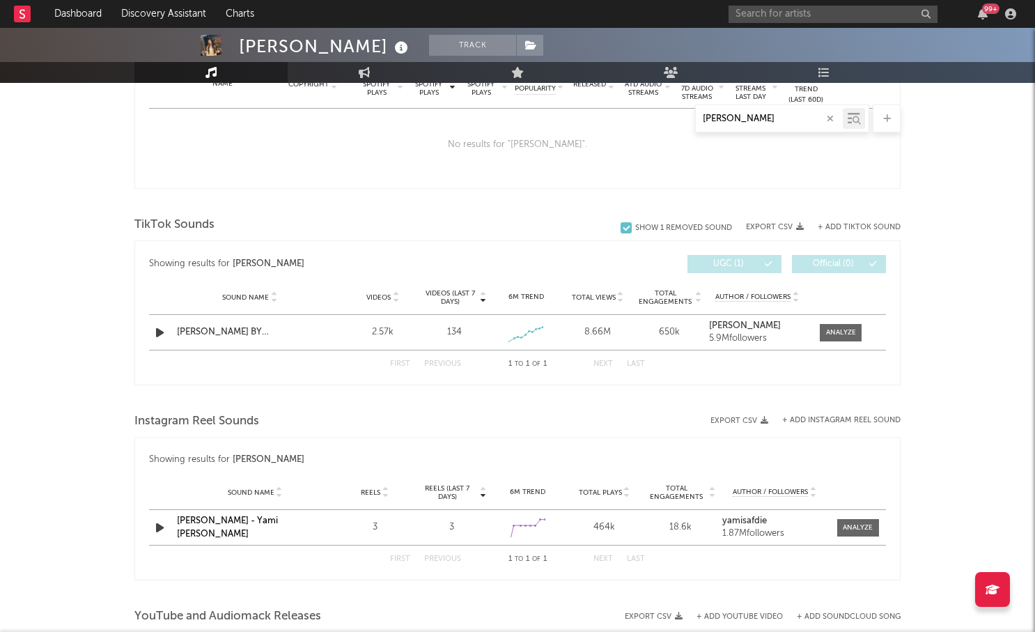
scroll to position [577, 0]
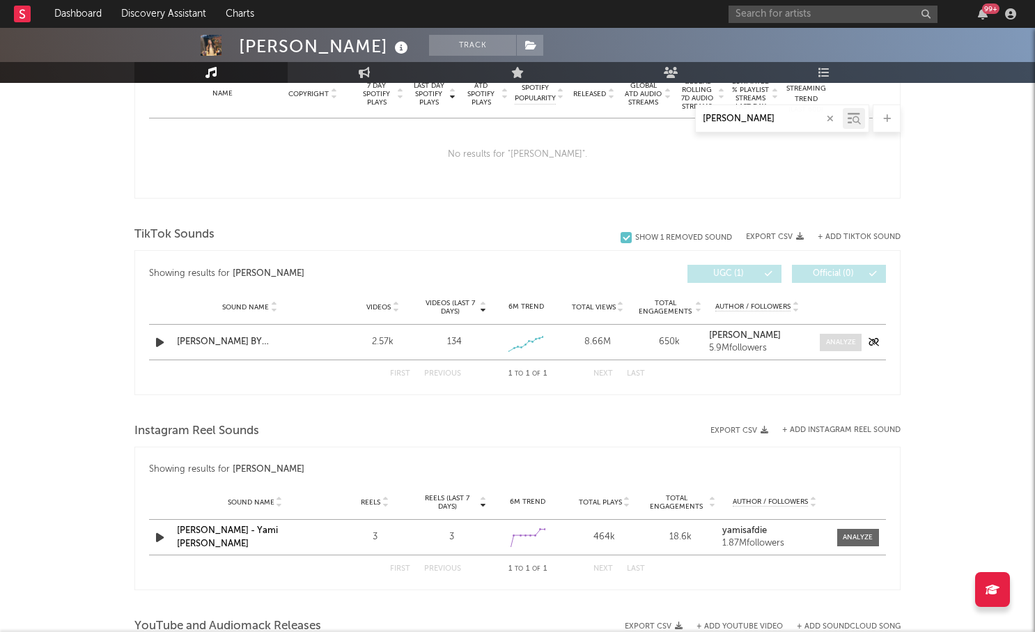
type input "luis"
click at [846, 345] on div at bounding box center [841, 342] width 30 height 10
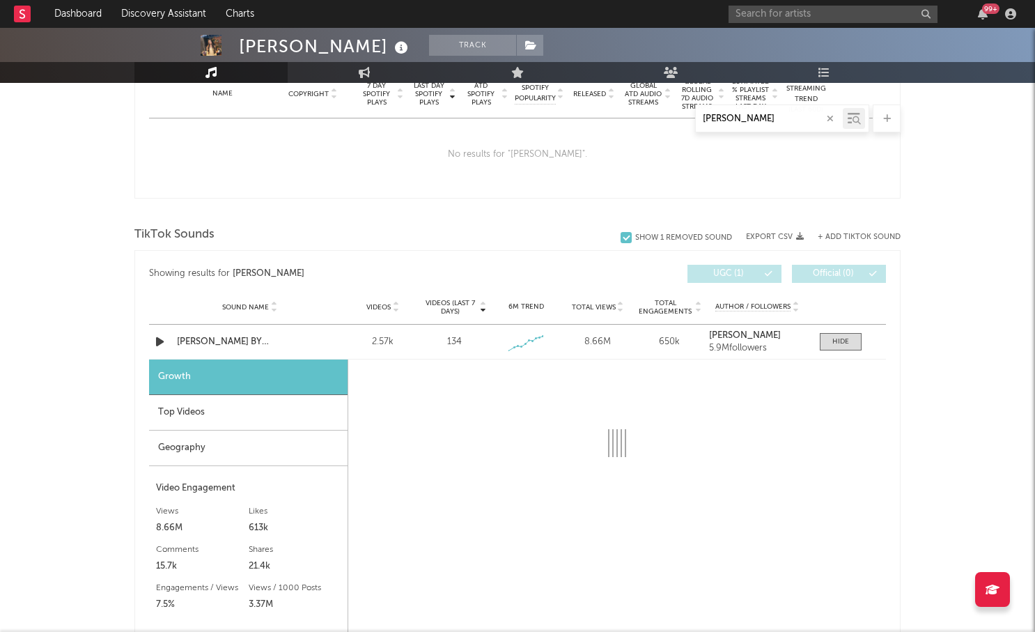
select select "1w"
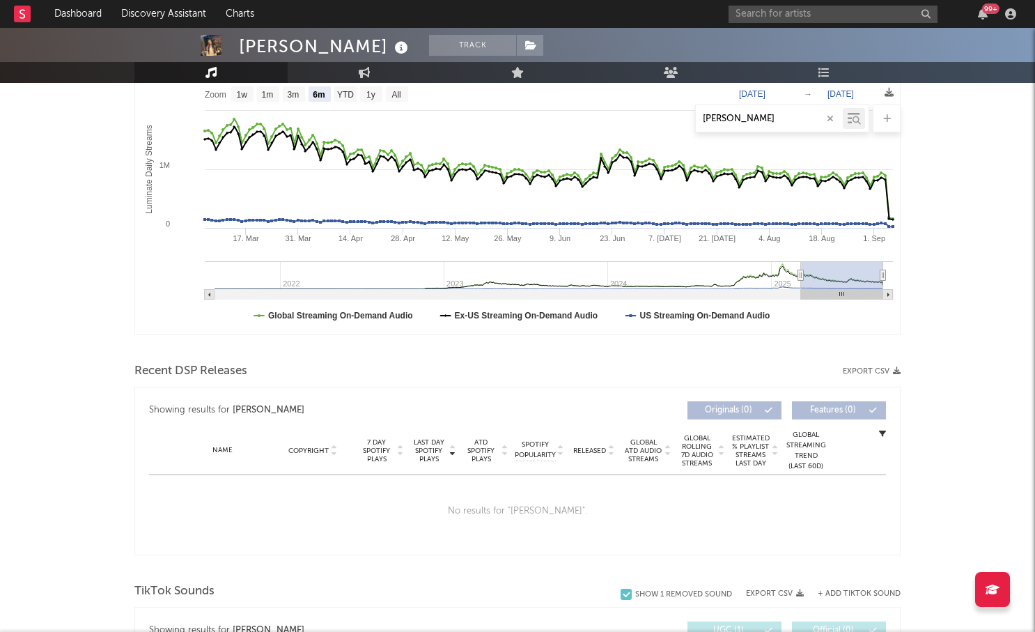
scroll to position [0, 0]
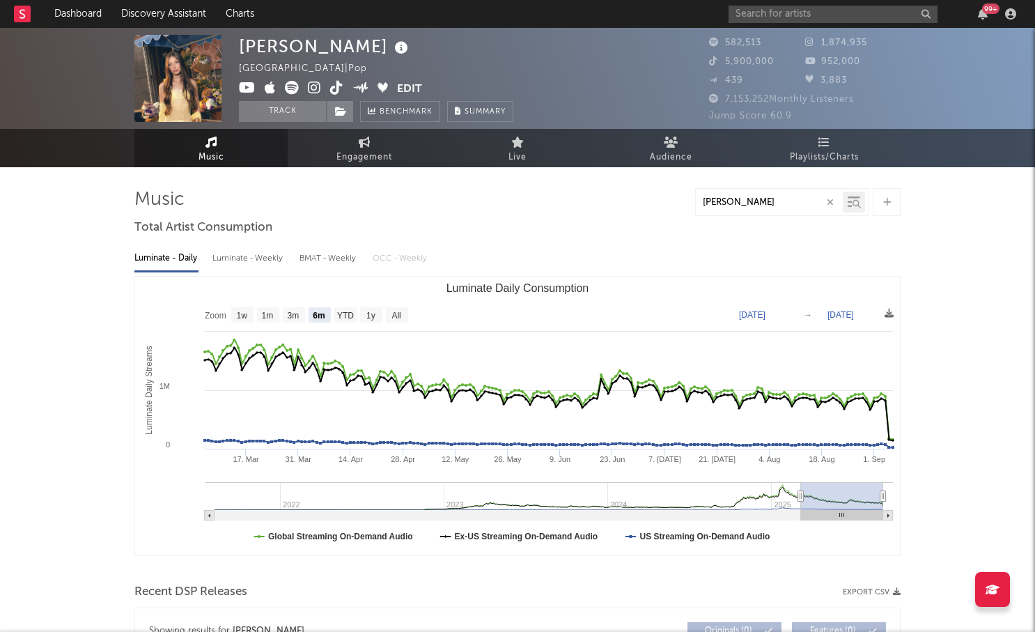
click at [827, 202] on icon "button" at bounding box center [829, 202] width 7 height 9
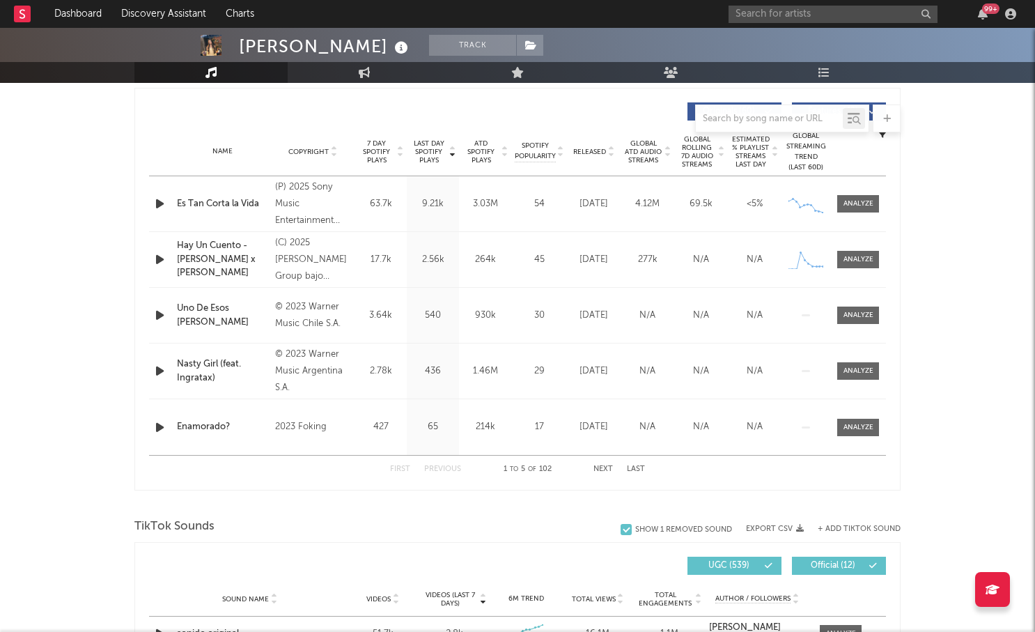
scroll to position [261, 0]
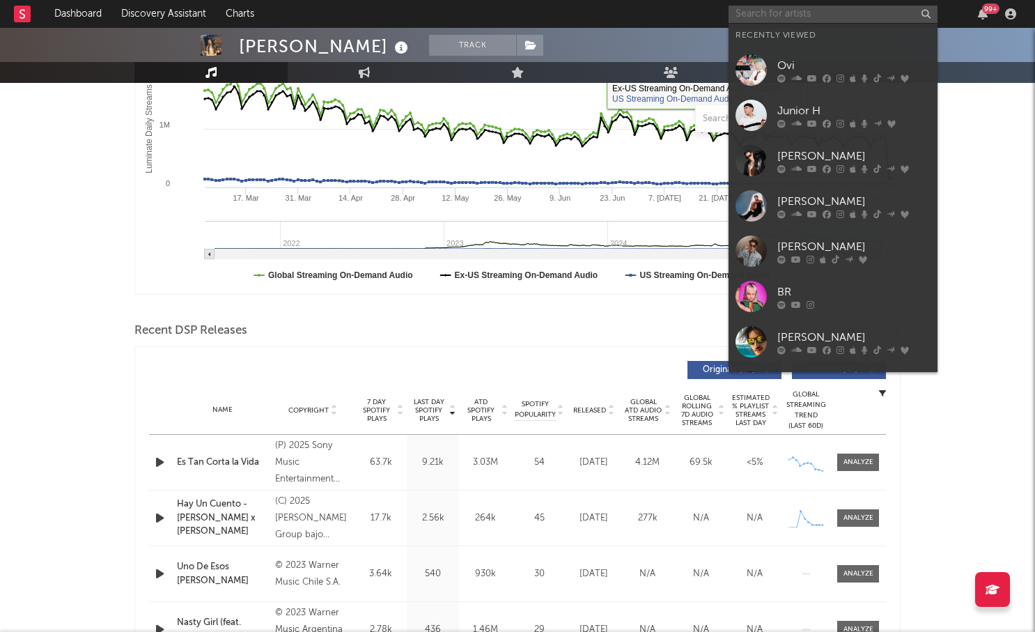
click at [834, 19] on input "text" at bounding box center [832, 14] width 209 height 17
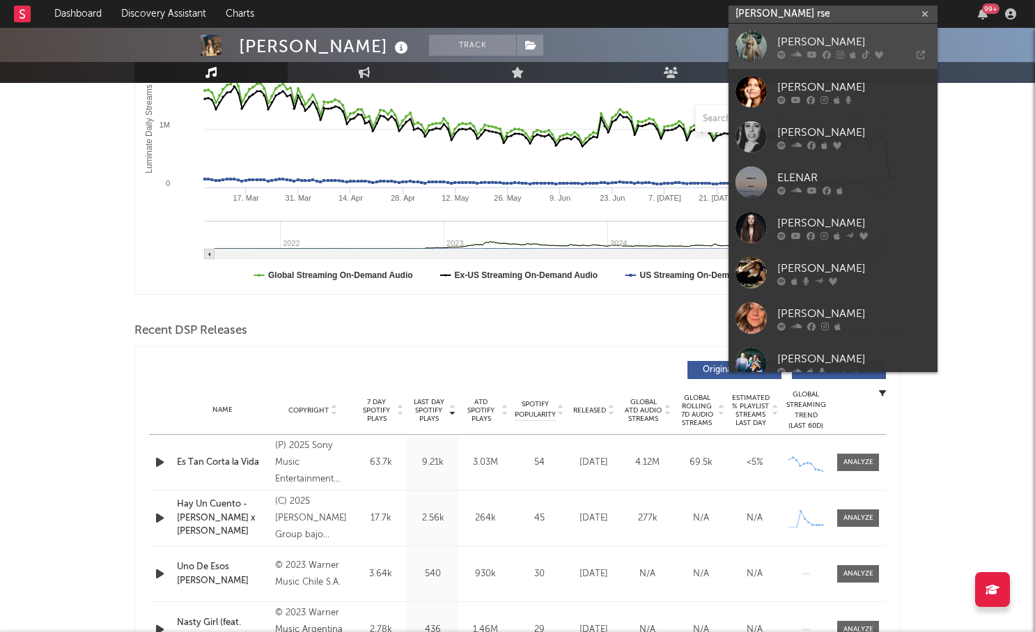
type input "elena rse"
click at [816, 53] on div at bounding box center [853, 54] width 153 height 8
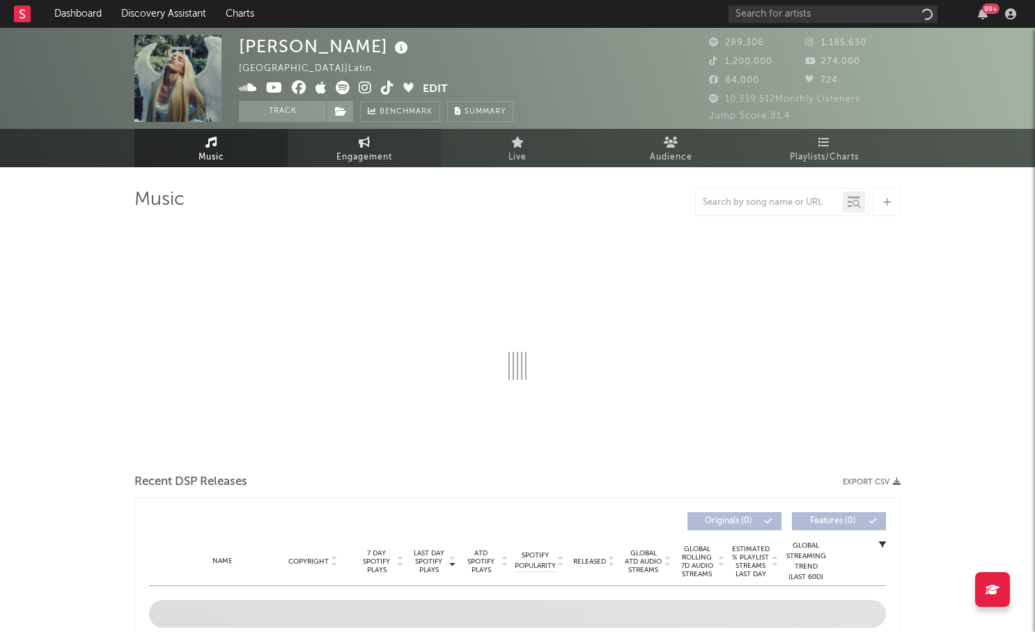
click at [366, 161] on span "Engagement" at bounding box center [364, 157] width 56 height 17
select select "1w"
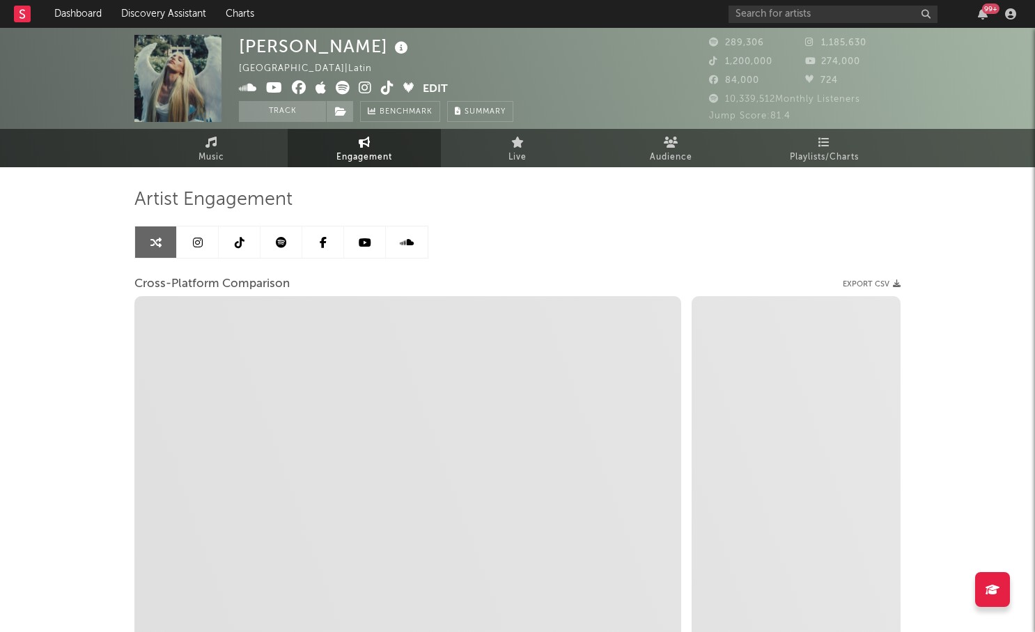
click at [199, 243] on icon at bounding box center [198, 242] width 10 height 11
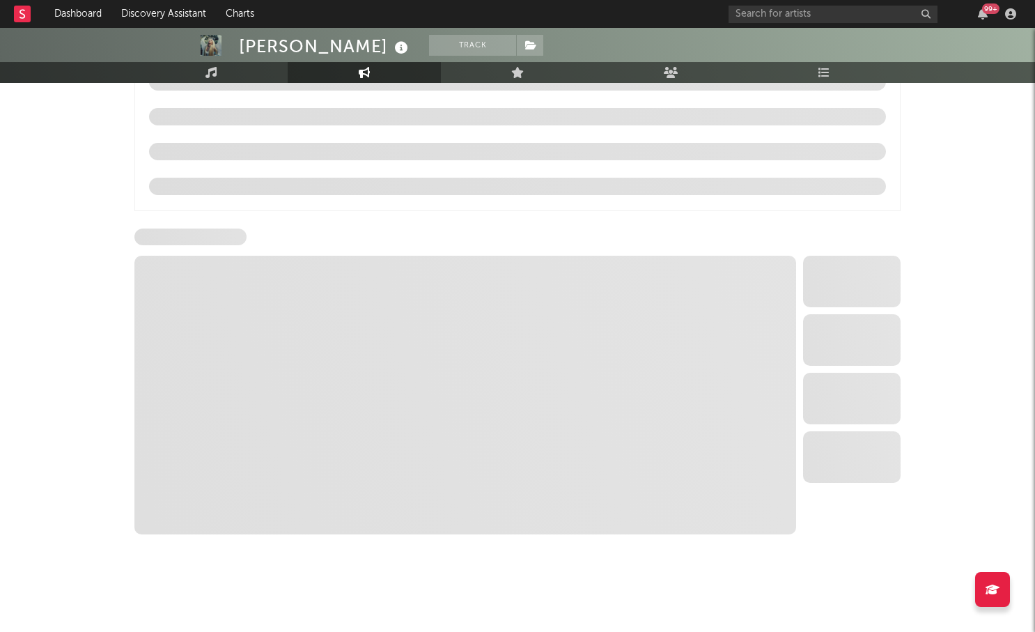
scroll to position [1422, 0]
select select "6m"
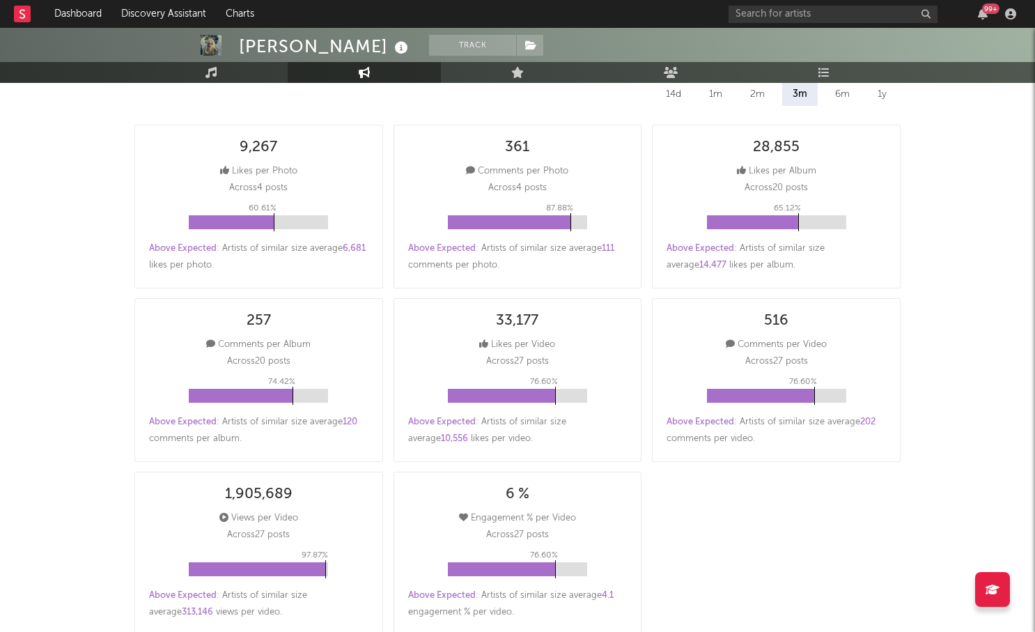
scroll to position [0, 0]
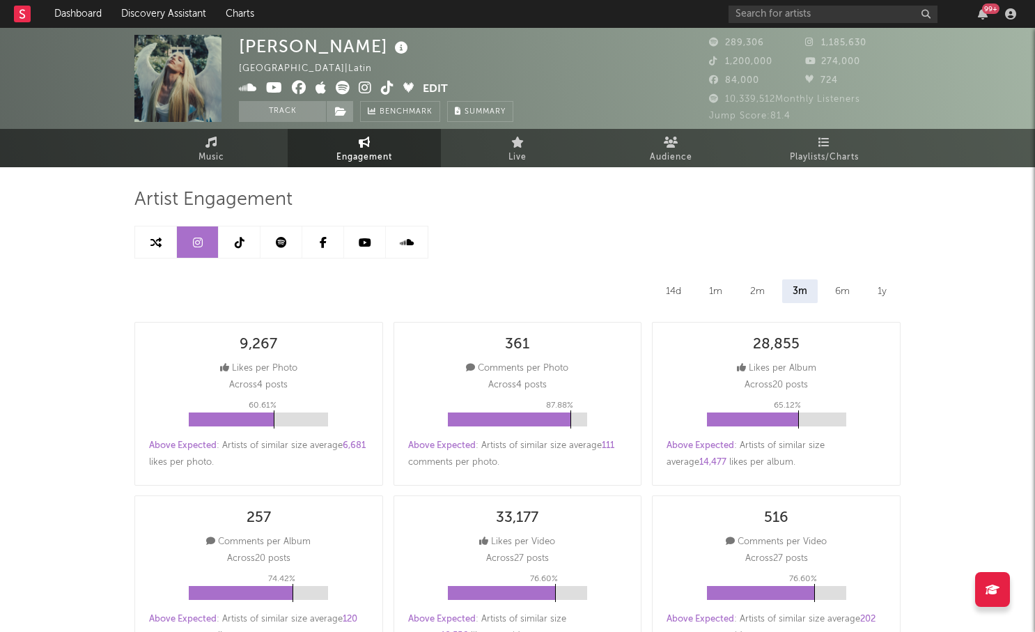
click at [234, 249] on link at bounding box center [240, 241] width 42 height 31
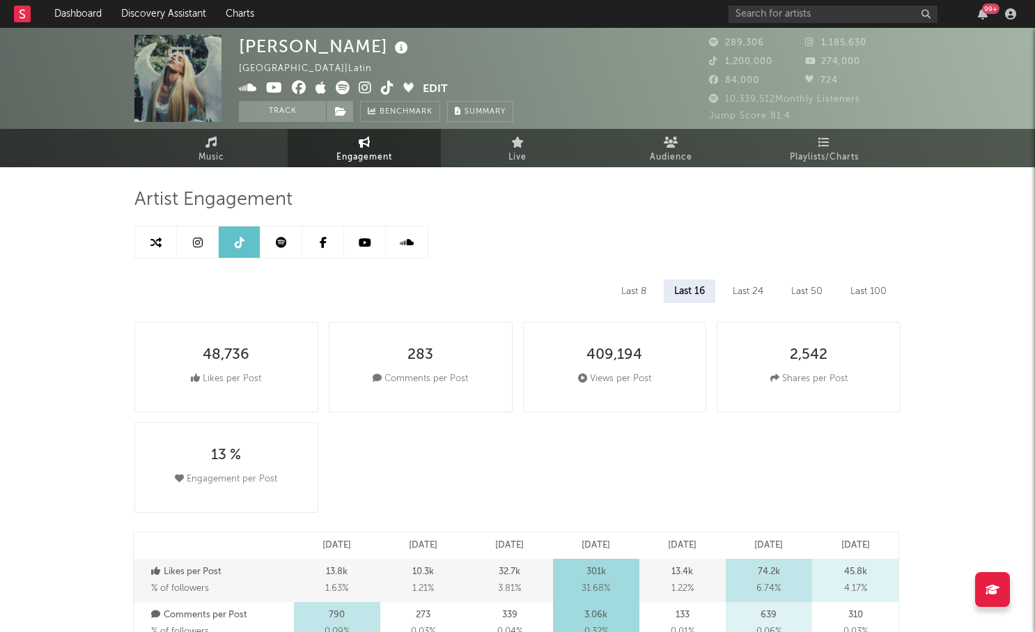
select select "6m"
click at [285, 242] on icon at bounding box center [281, 242] width 11 height 11
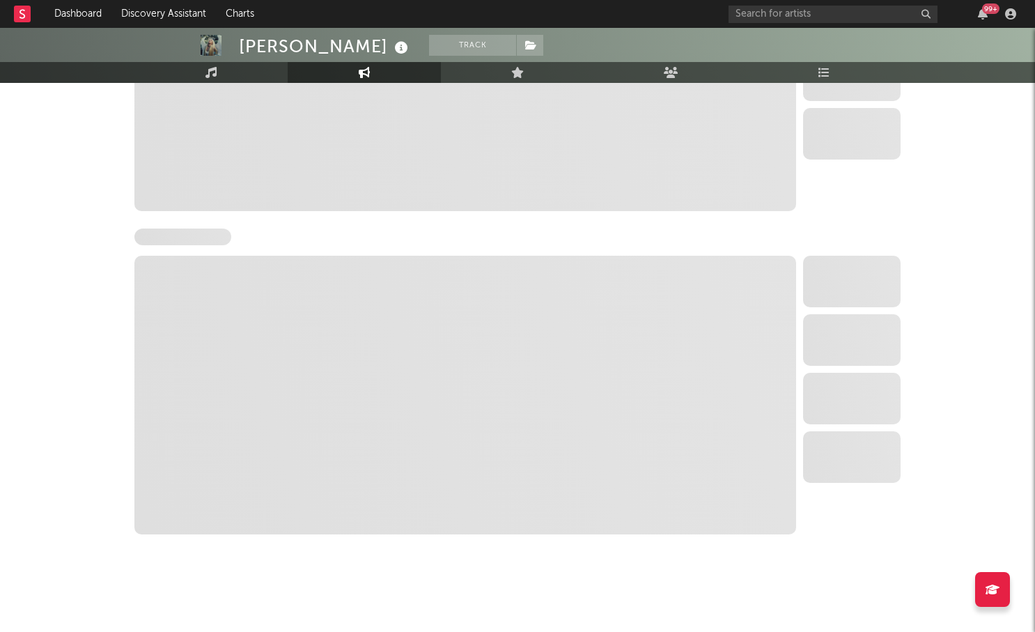
select select "6m"
select select "1w"
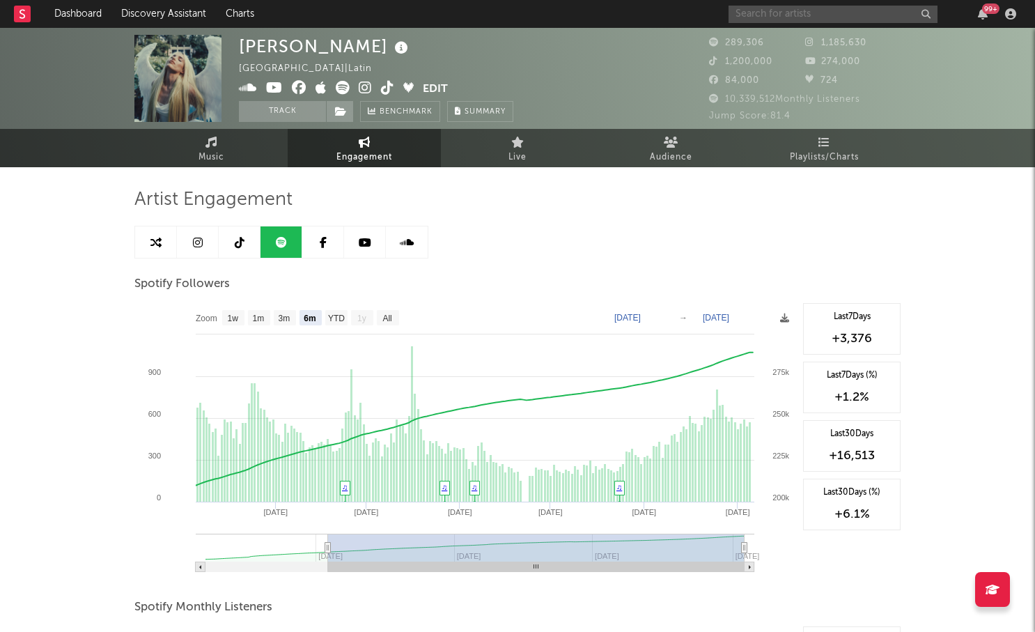
click at [787, 12] on input "text" at bounding box center [832, 14] width 209 height 17
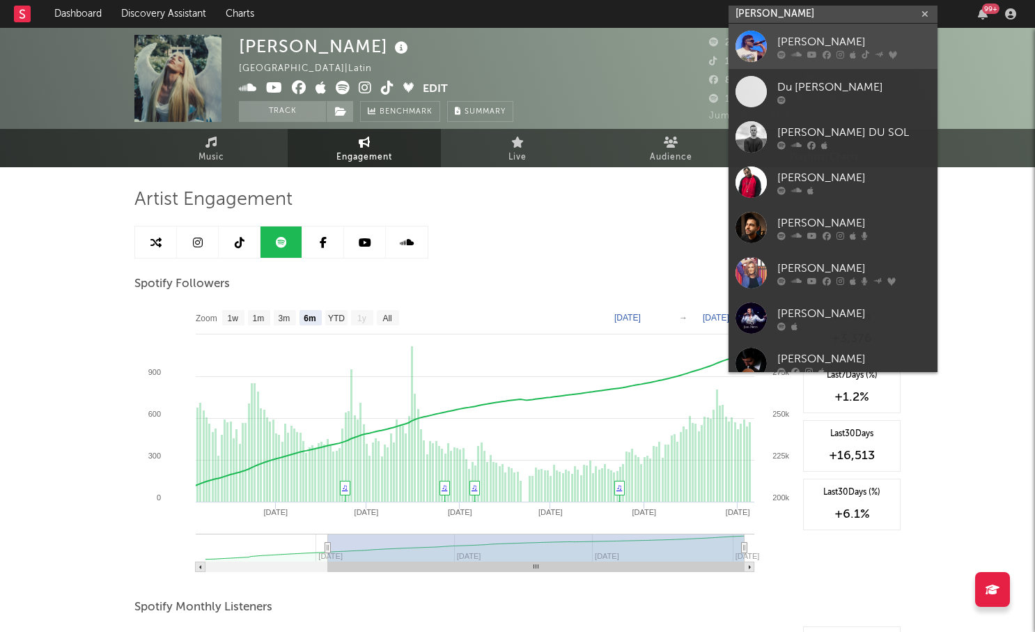
type input "juan du"
click at [845, 32] on link "Juan Duque" at bounding box center [832, 46] width 209 height 45
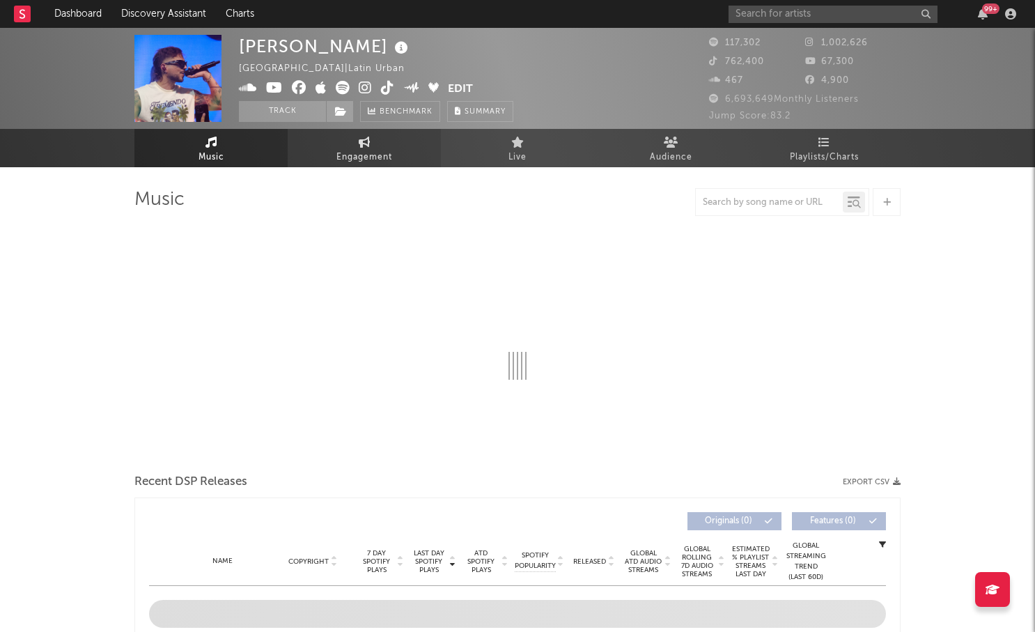
click at [329, 154] on link "Engagement" at bounding box center [364, 148] width 153 height 38
select select "1w"
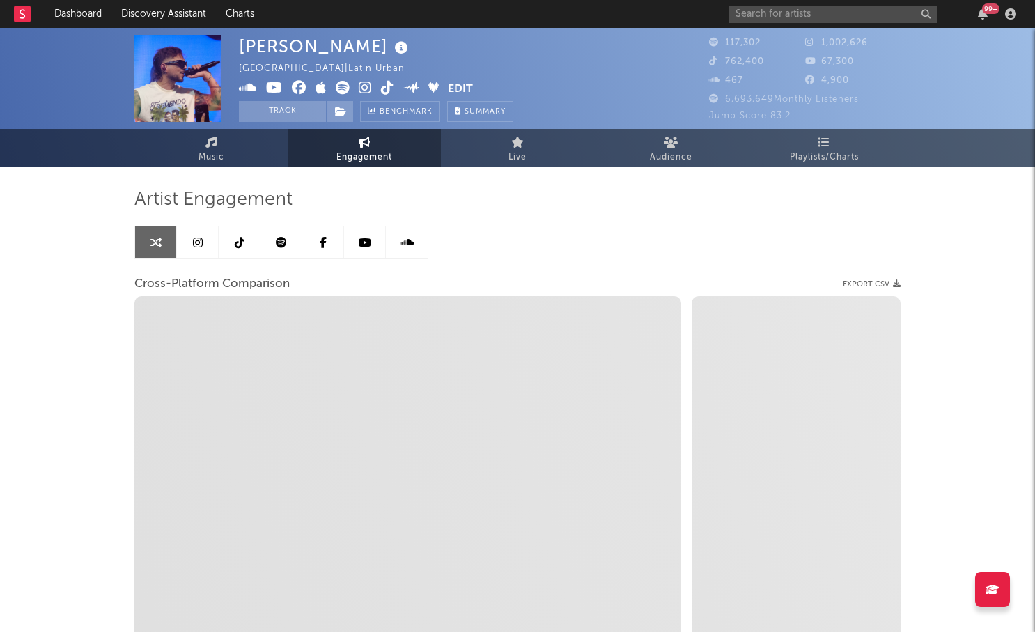
click at [198, 241] on icon at bounding box center [198, 242] width 10 height 11
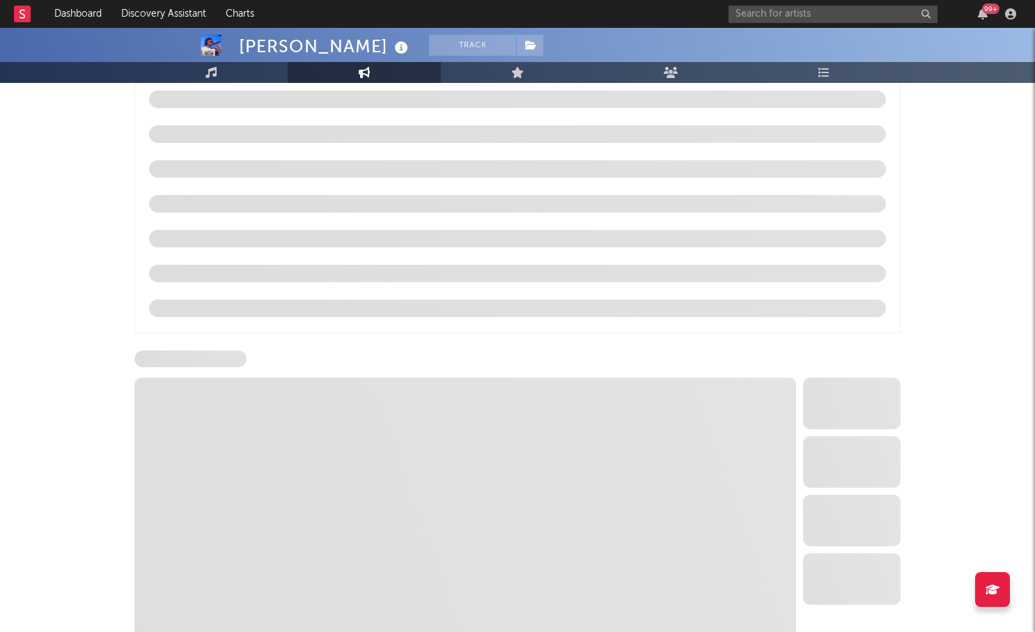
select select "6m"
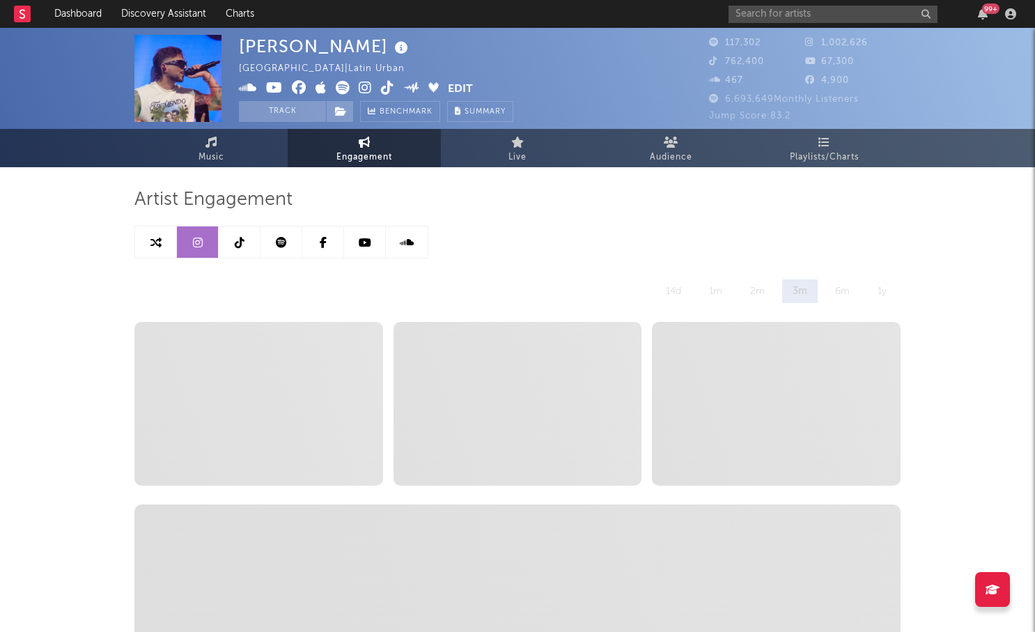
click at [238, 248] on link at bounding box center [240, 241] width 42 height 31
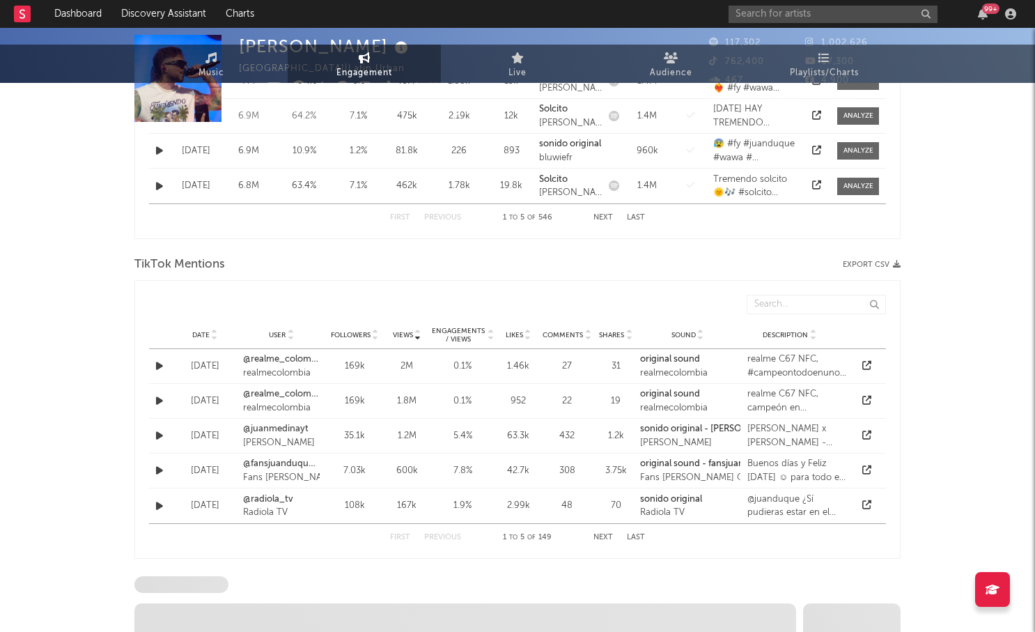
select select "6m"
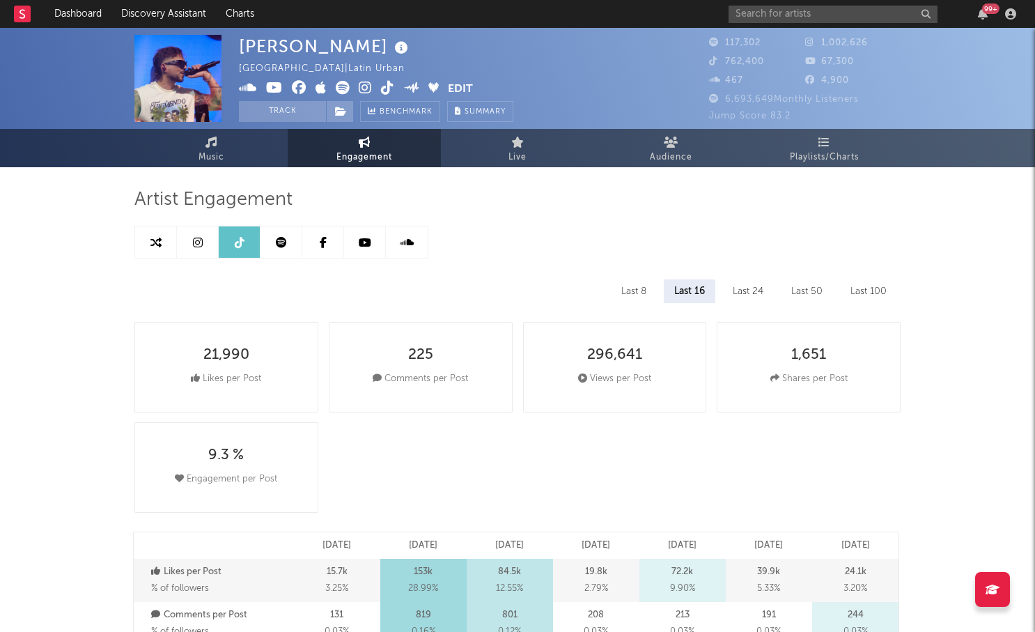
click at [277, 251] on link at bounding box center [281, 241] width 42 height 31
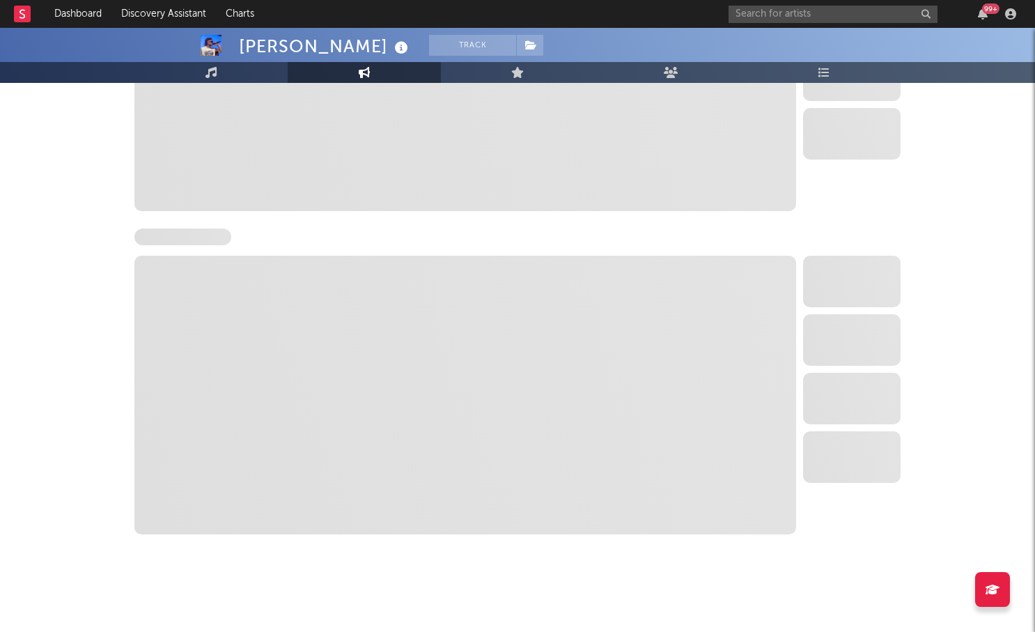
select select "6m"
select select "1w"
